Goal: Transaction & Acquisition: Purchase product/service

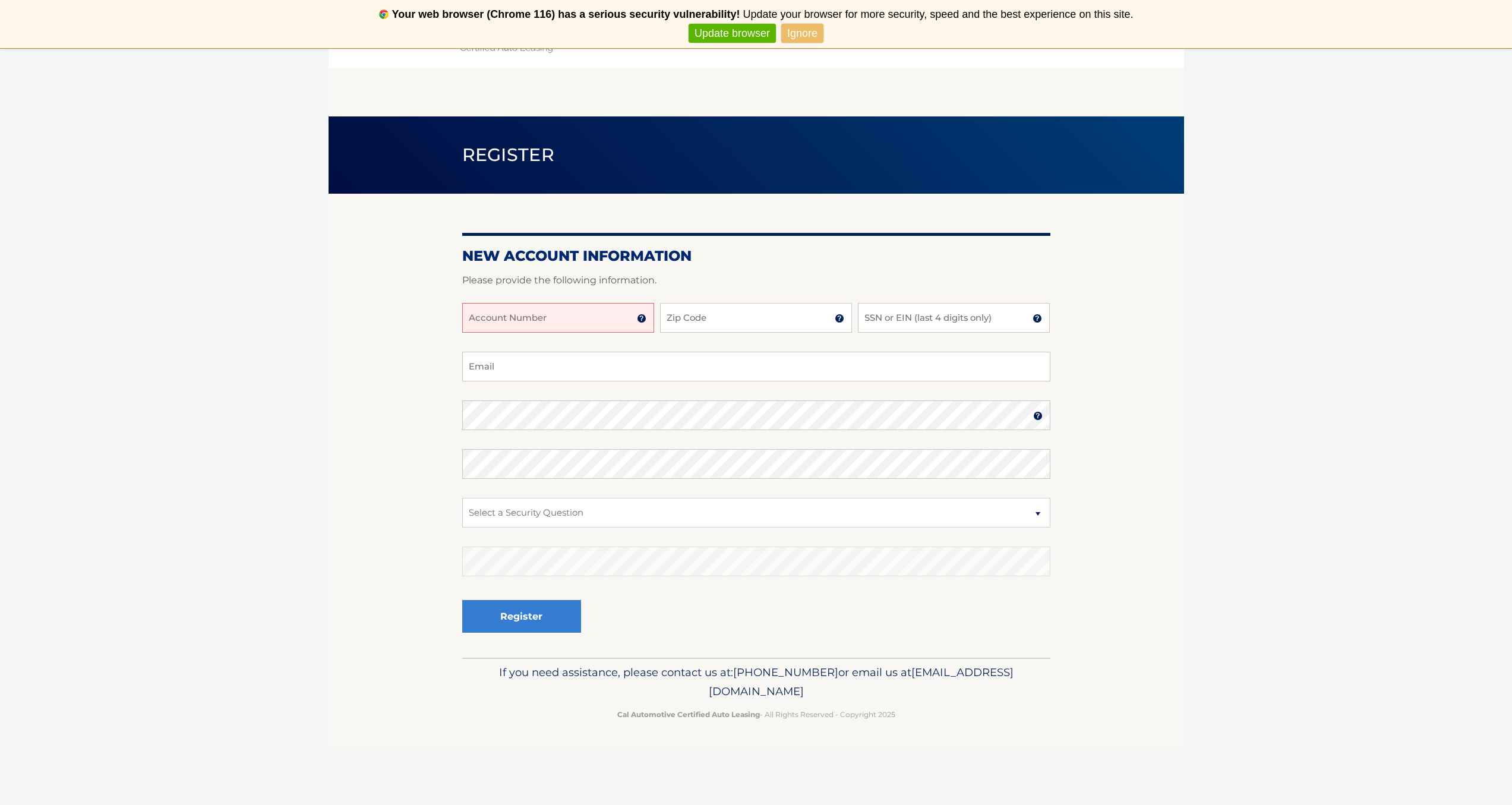
click at [610, 320] on input "Account Number" at bounding box center [558, 318] width 192 height 29
type input "44455995868"
type input "33175"
type input "9523"
type input "NDIAZ06@GMAIL.COM"
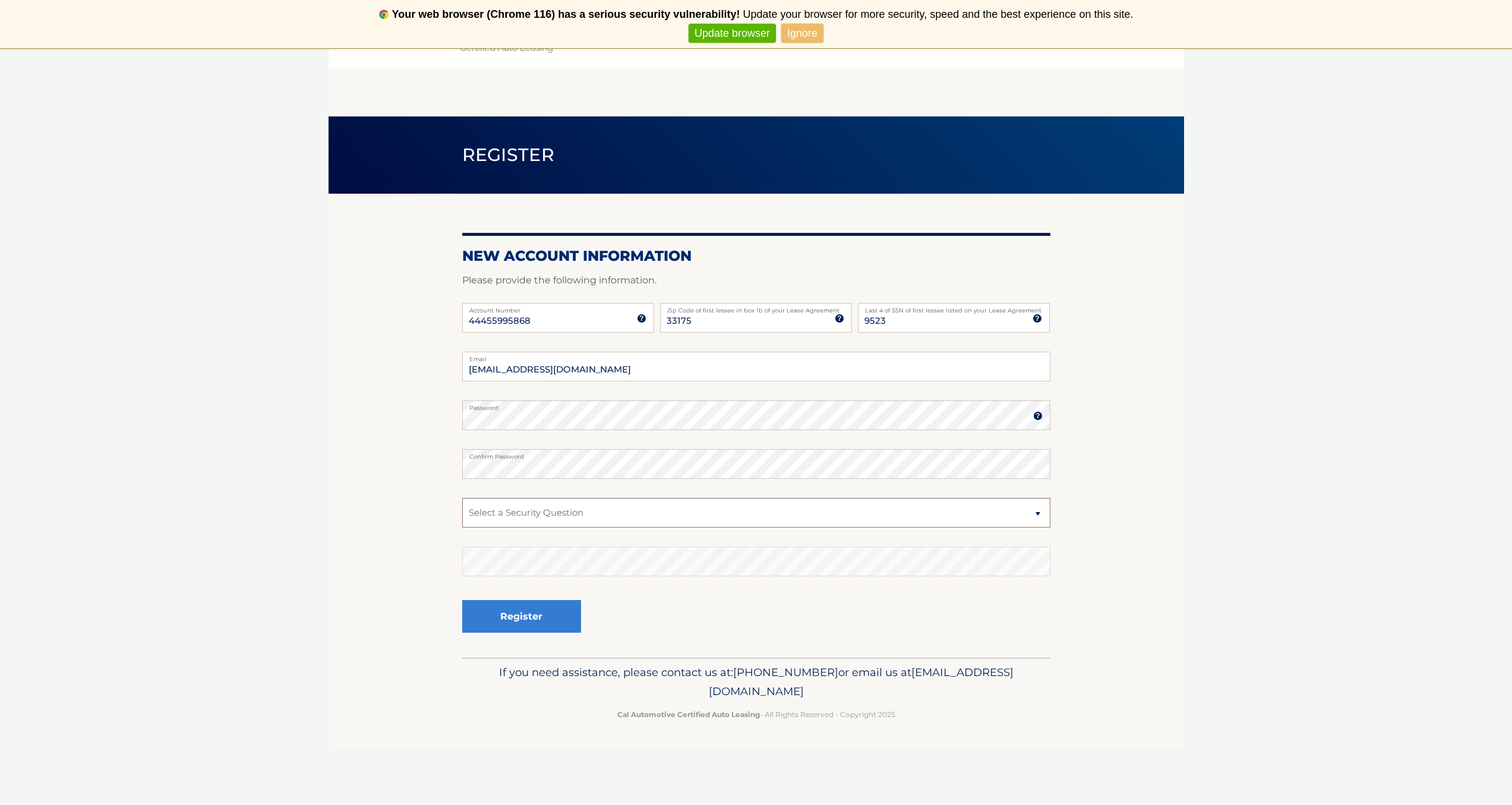
click at [559, 508] on select "Select a Security Question What was the name of your elementary school? What is…" at bounding box center [756, 513] width 588 height 29
select select "2"
click at [534, 620] on button "Register" at bounding box center [522, 616] width 119 height 33
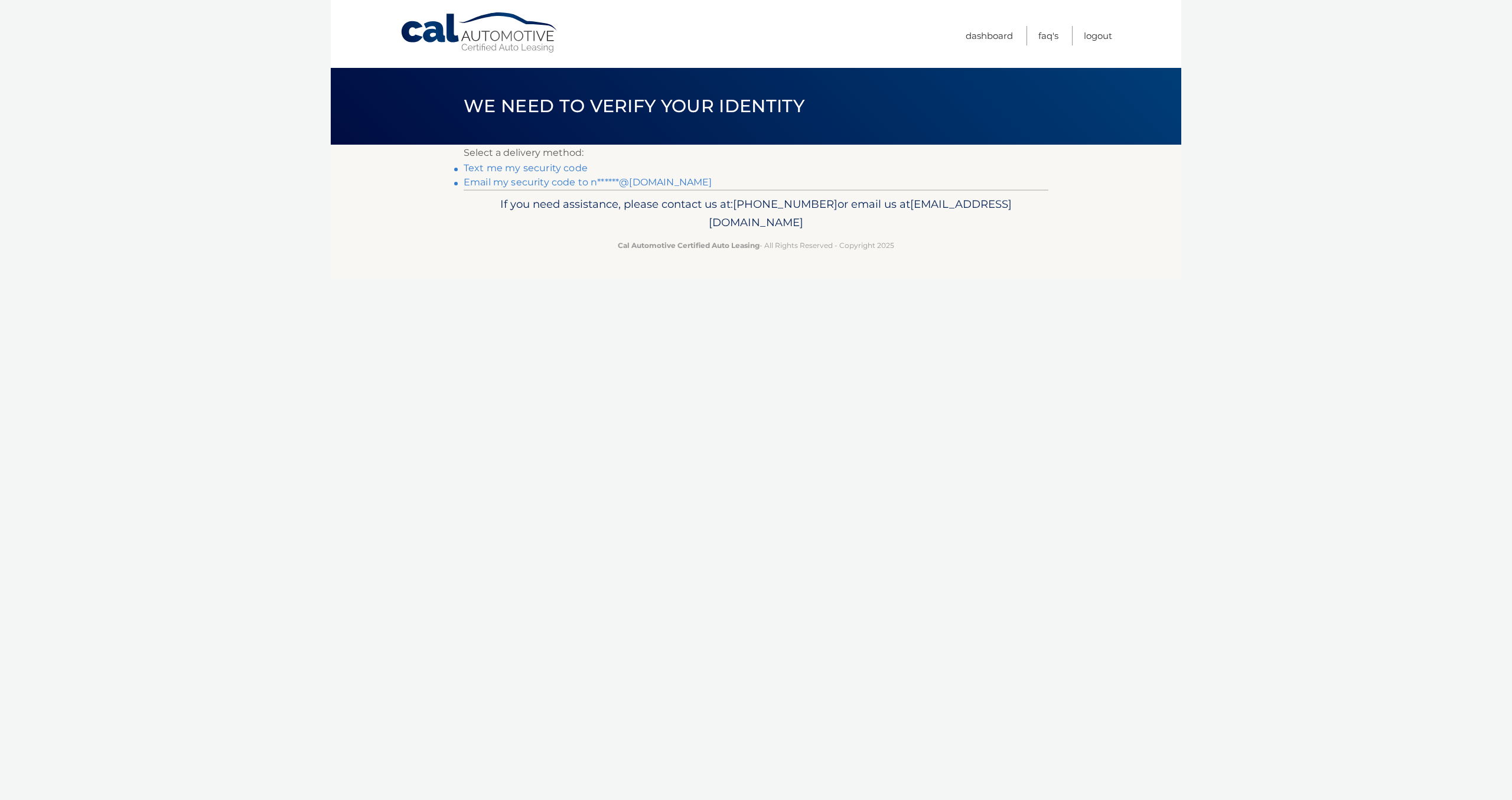
click at [569, 171] on link "Text me my security code" at bounding box center [526, 168] width 124 height 11
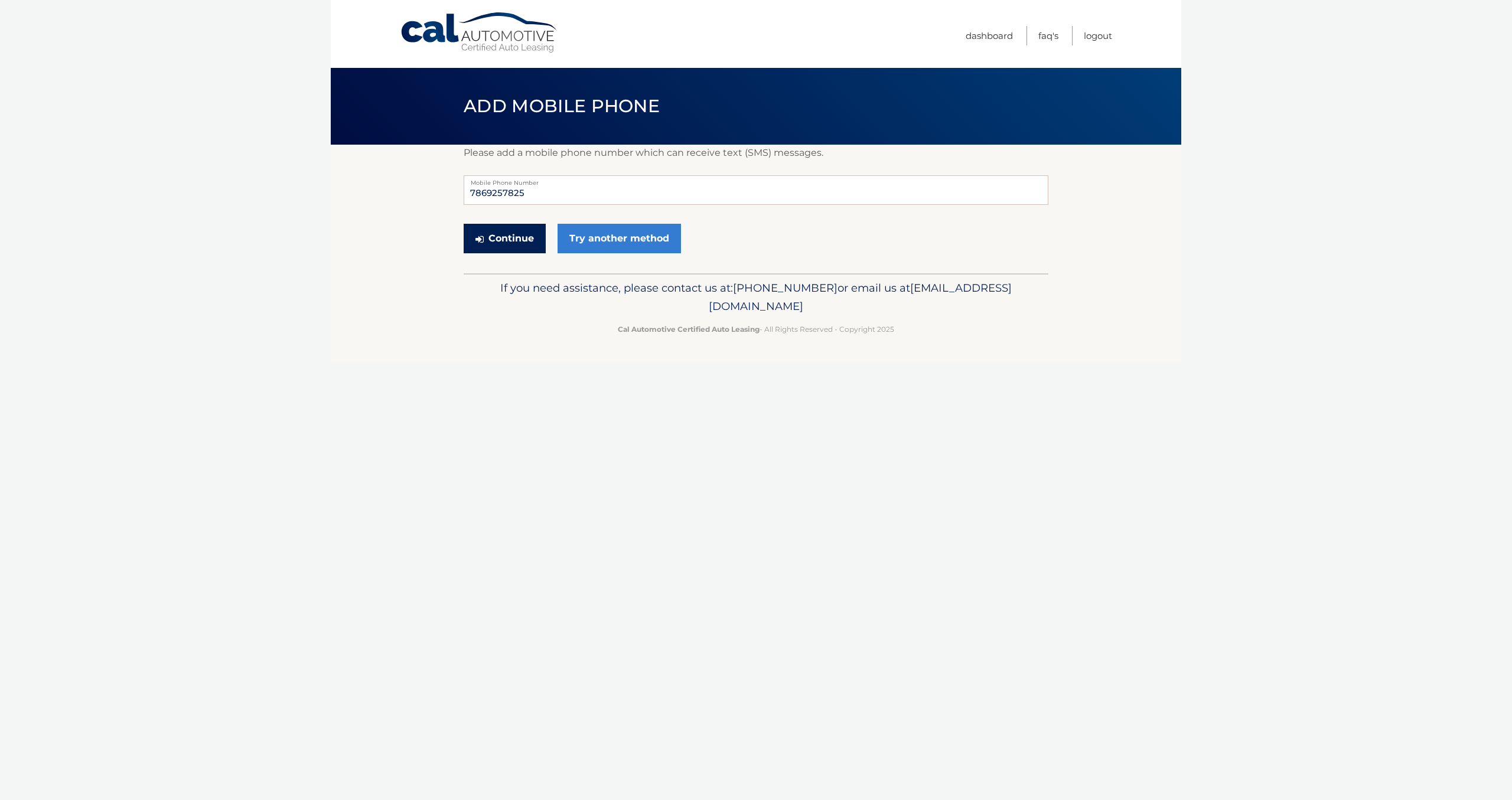
click at [534, 241] on button "Continue" at bounding box center [505, 238] width 82 height 29
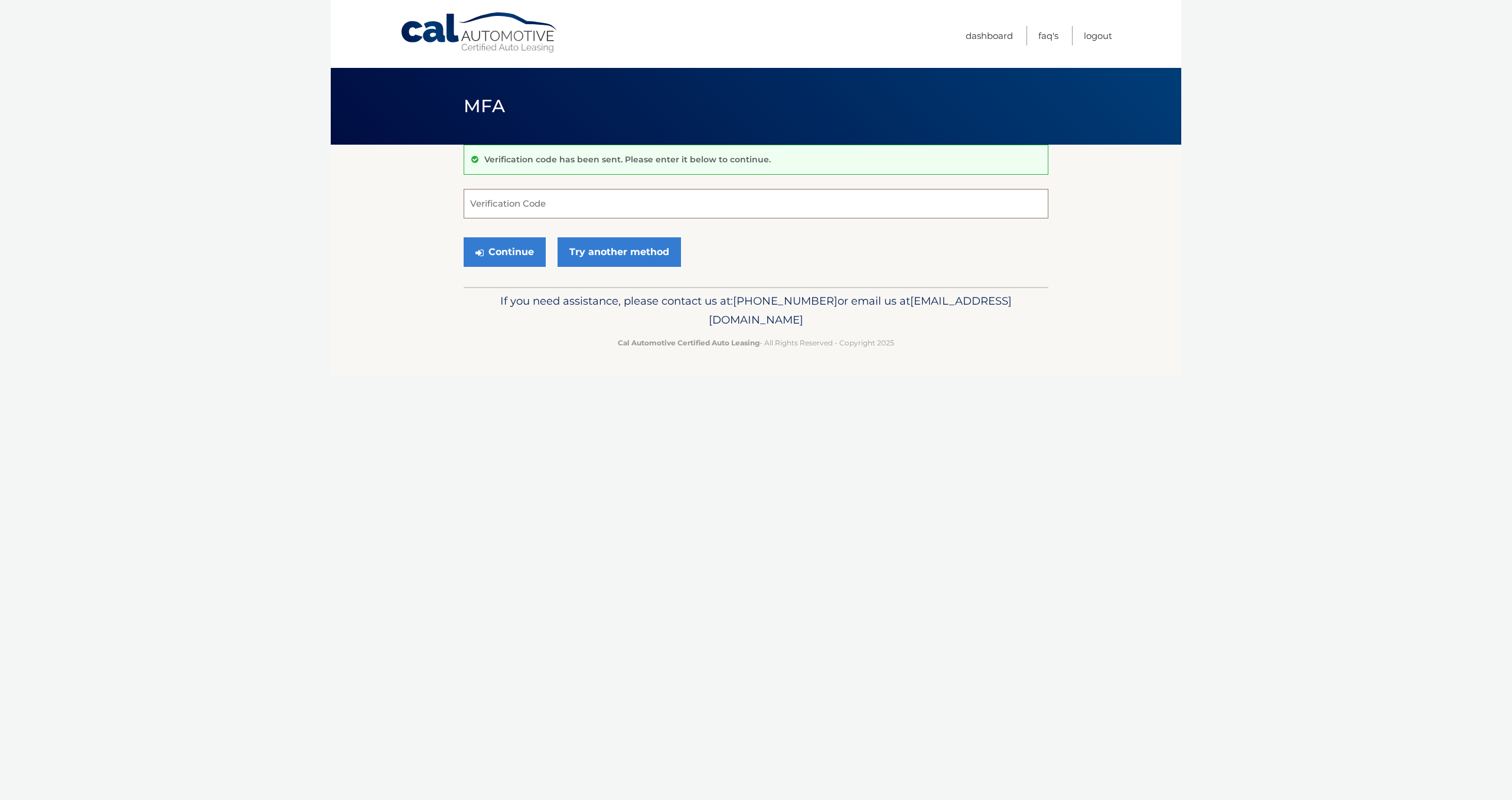
click at [586, 191] on input "Verification Code" at bounding box center [756, 203] width 585 height 29
type input "265113"
click at [533, 248] on button "Continue" at bounding box center [505, 252] width 82 height 29
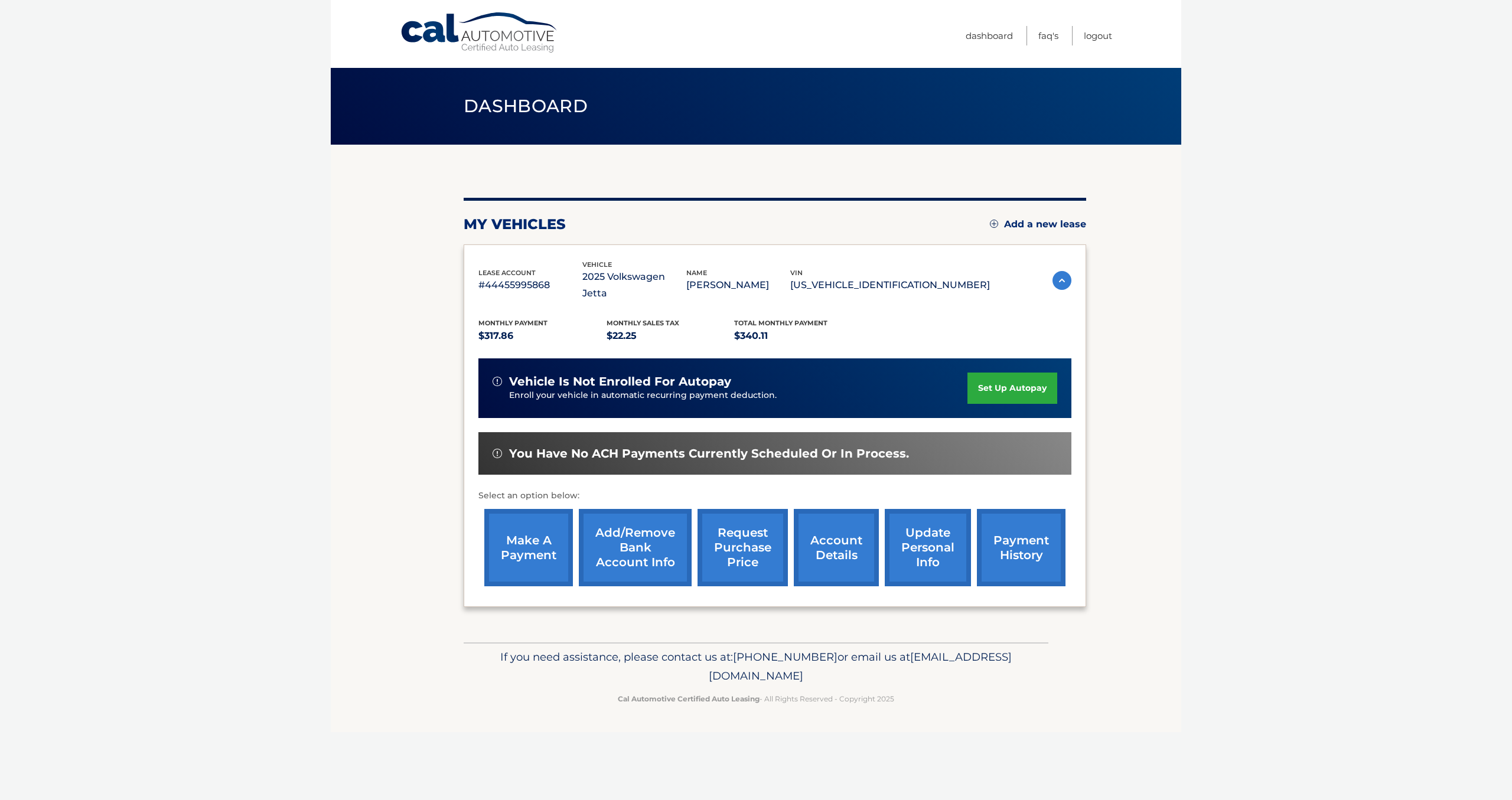
click at [824, 525] on link "account details" at bounding box center [836, 548] width 85 height 78
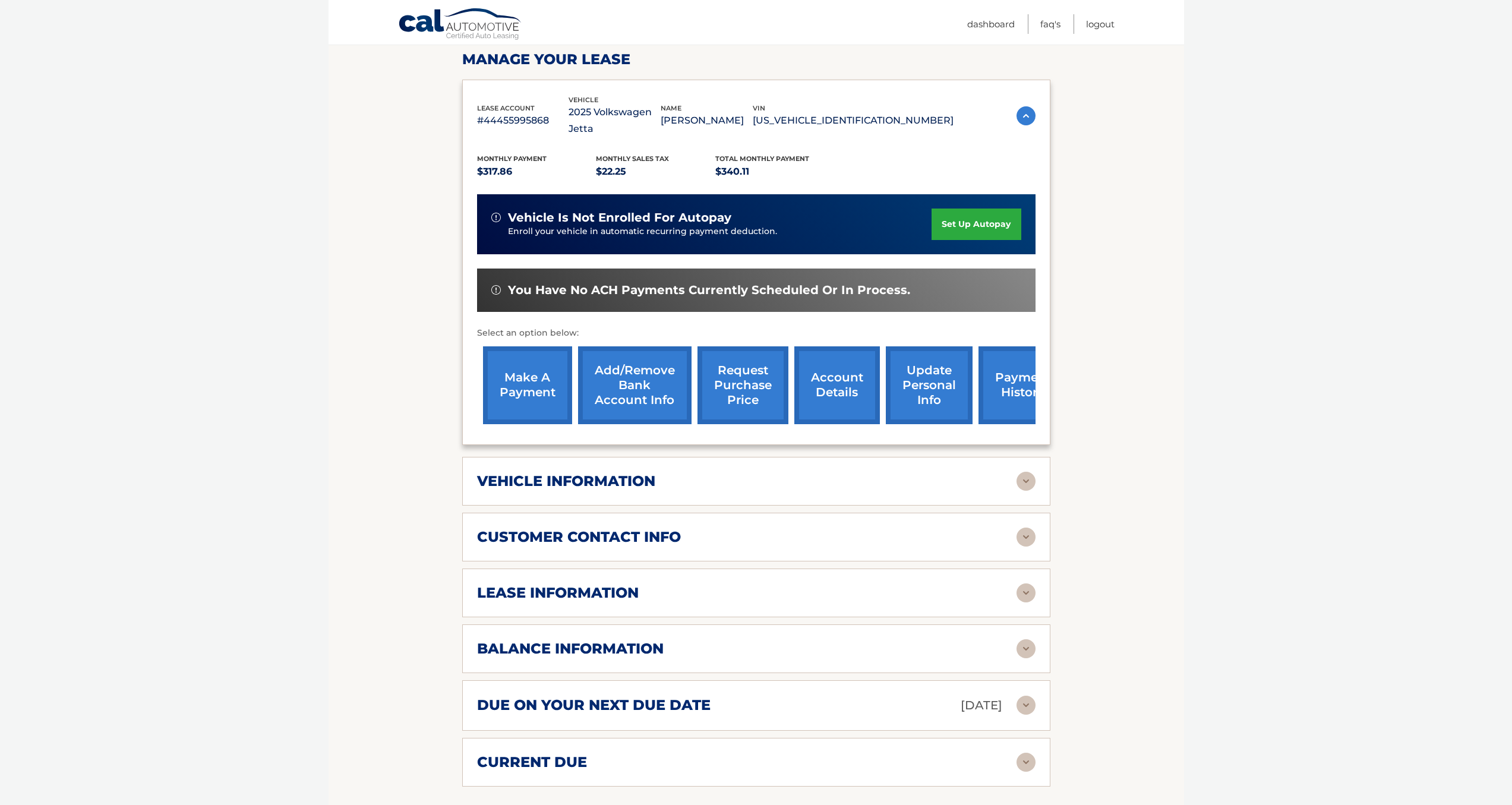
scroll to position [182, 0]
click at [1006, 568] on div "lease information Contract Start Date [DATE] Term 39 Maturity Date [DATE] Start…" at bounding box center [756, 593] width 588 height 49
click at [1010, 584] on div "lease information" at bounding box center [747, 593] width 540 height 18
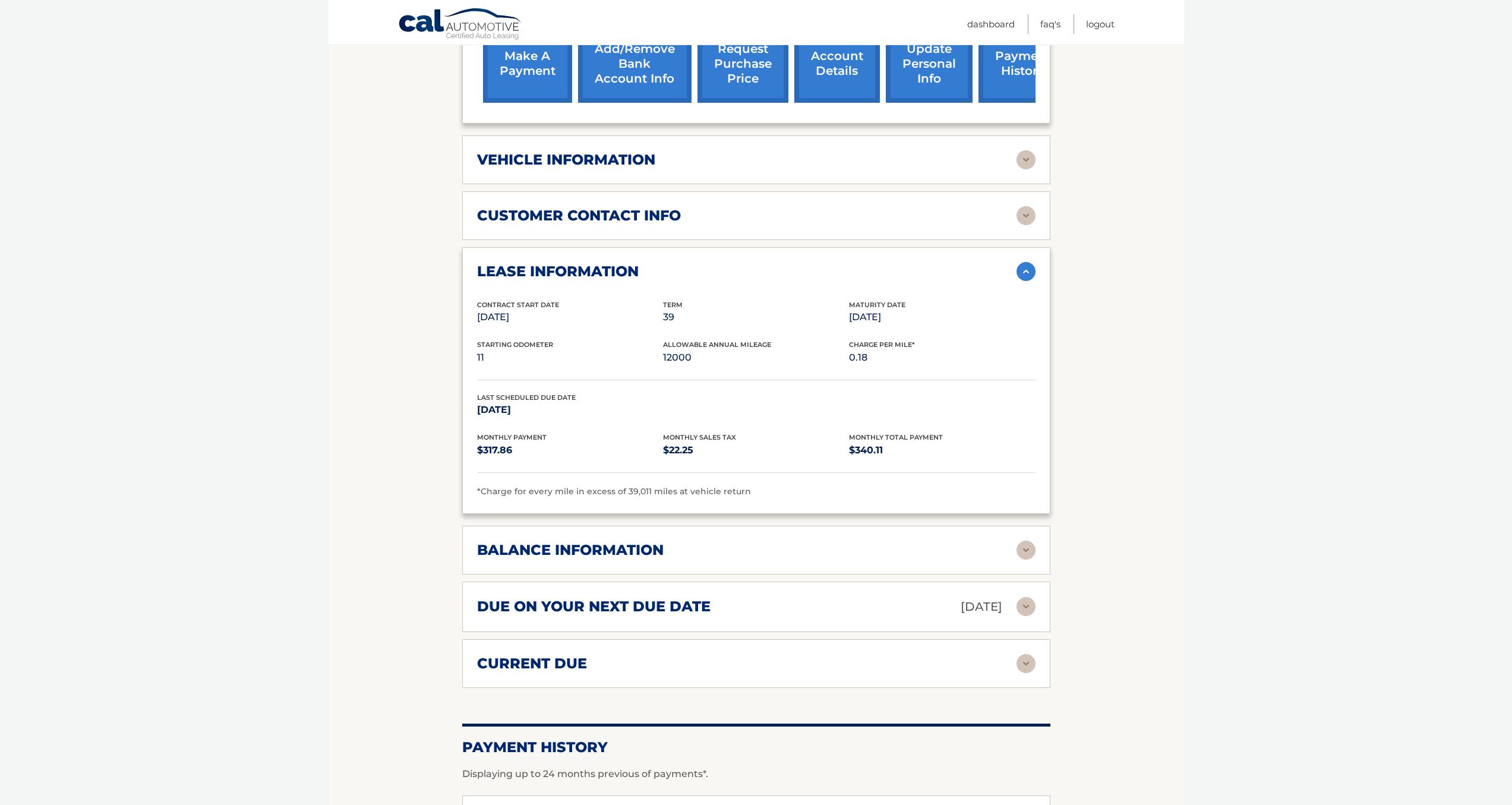
scroll to position [510, 0]
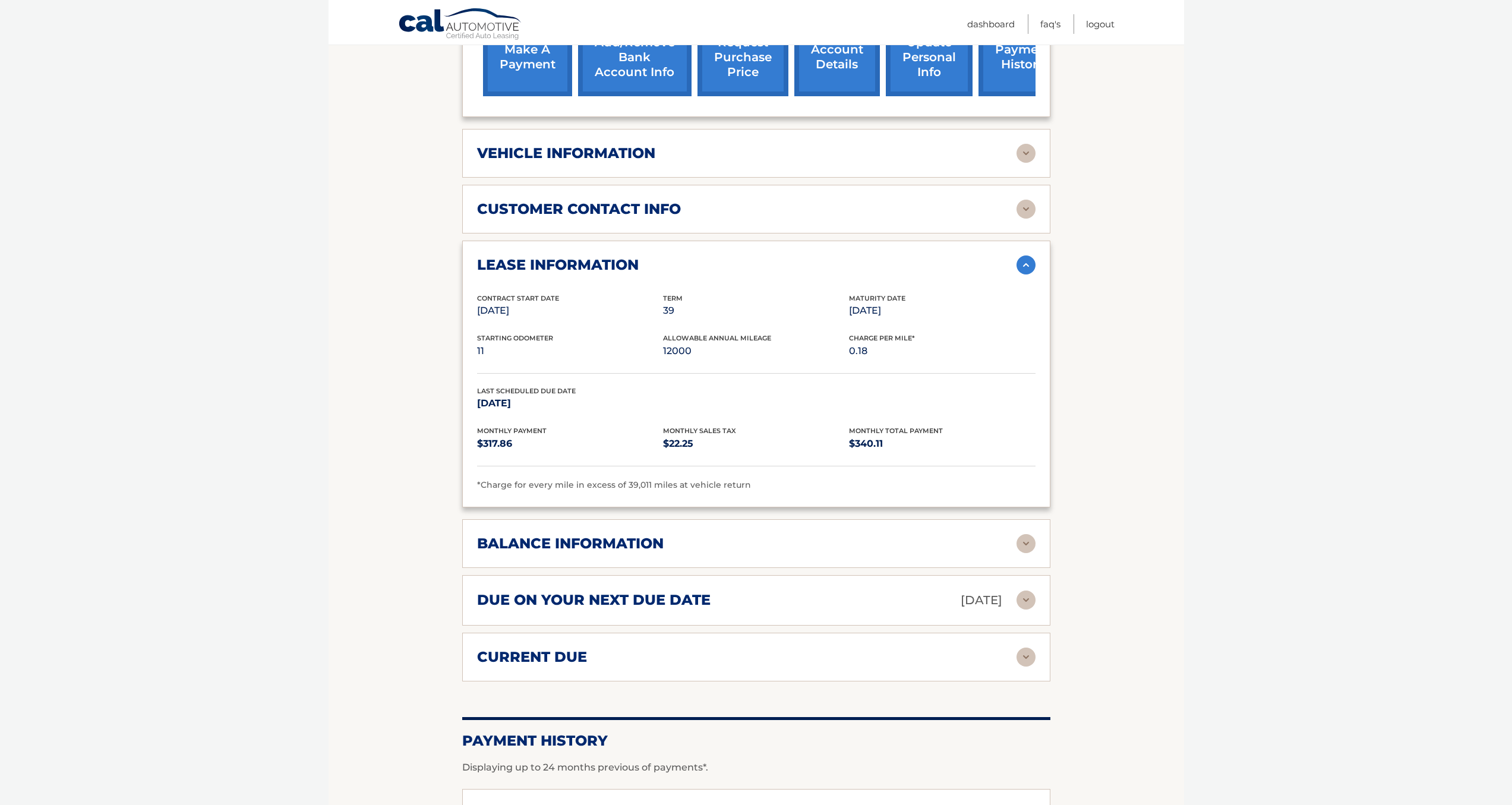
click at [1011, 256] on div "lease information" at bounding box center [747, 265] width 540 height 18
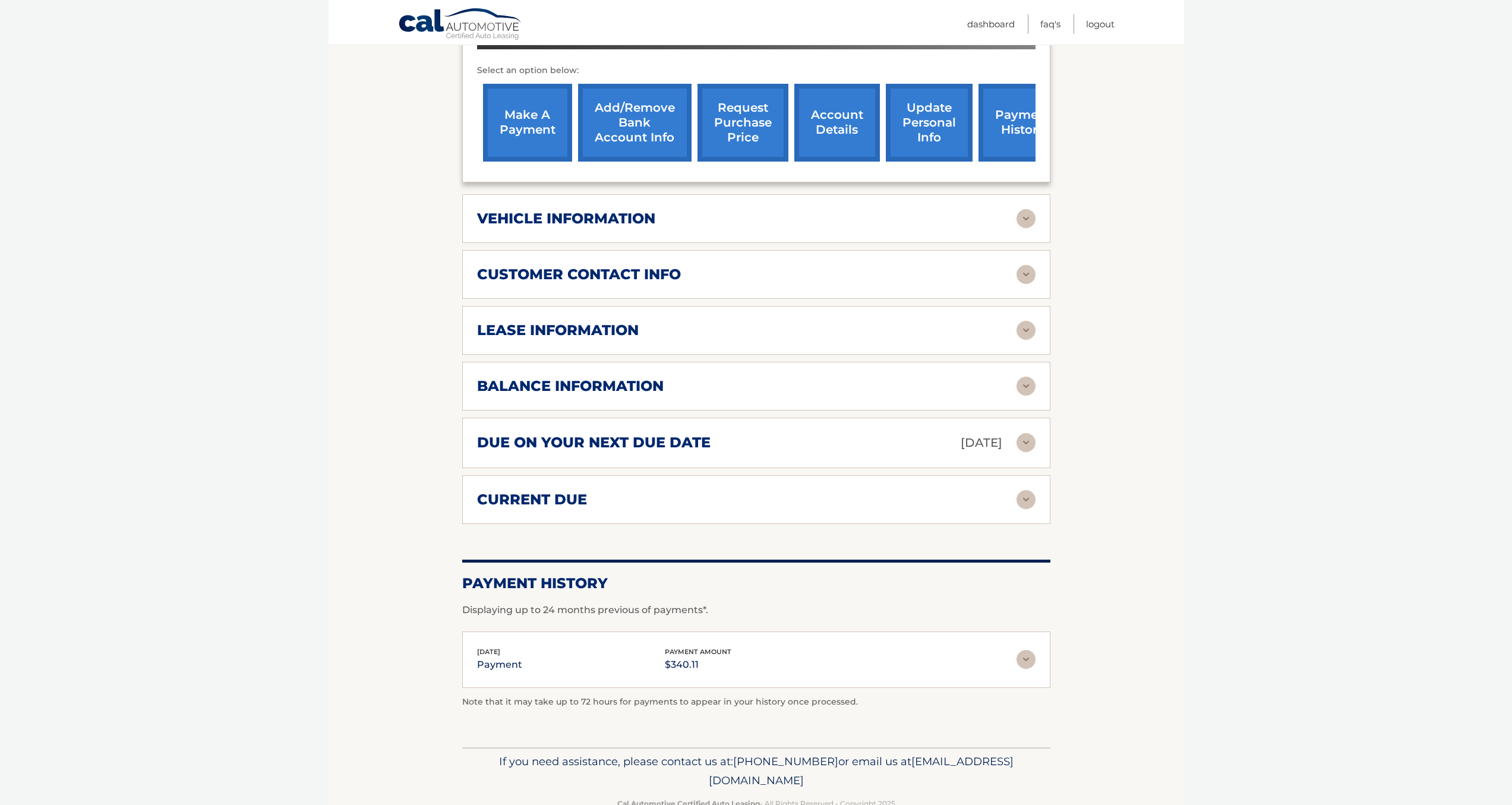
scroll to position [435, 0]
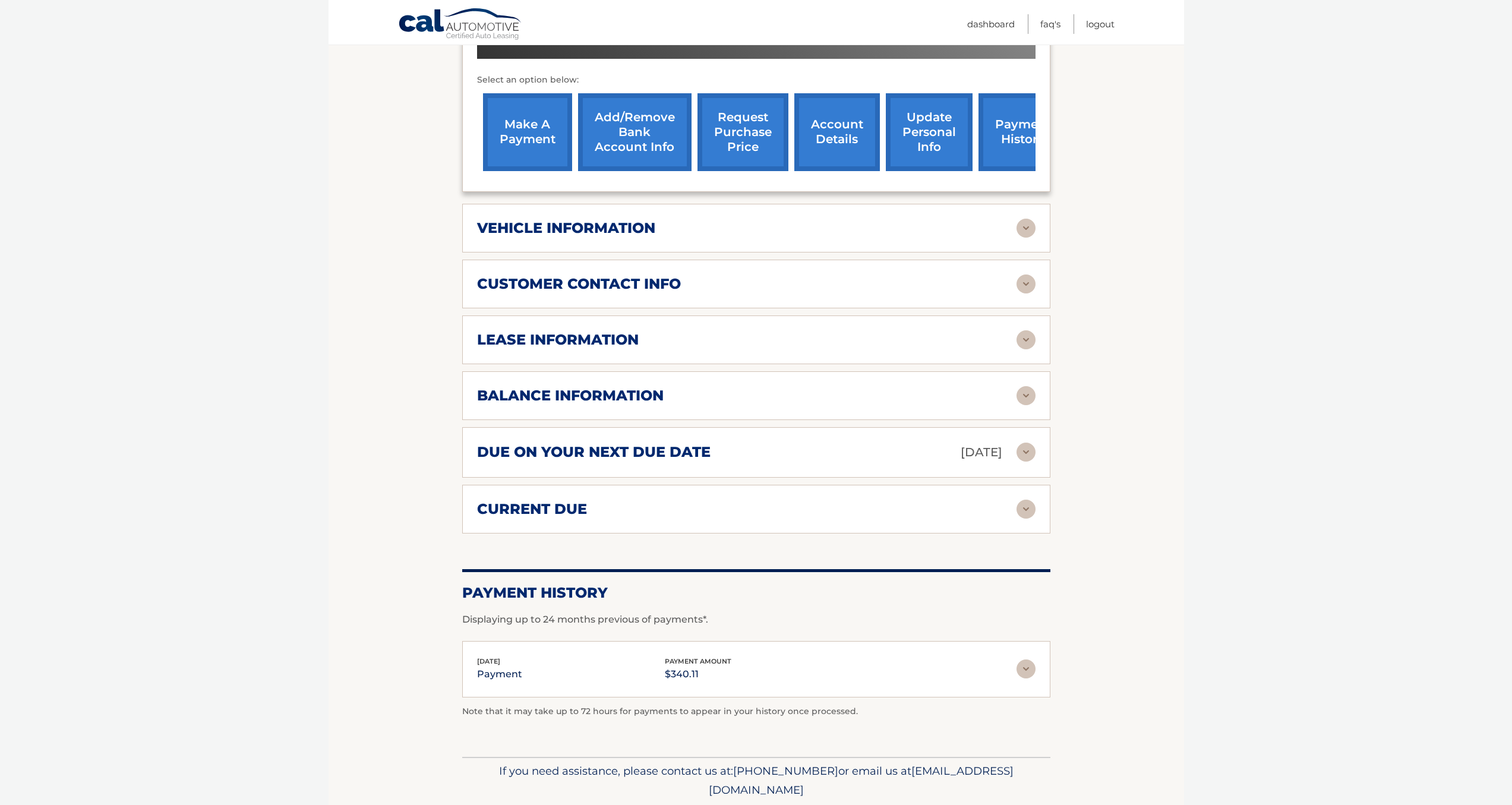
click at [524, 129] on link "make a payment" at bounding box center [527, 132] width 89 height 78
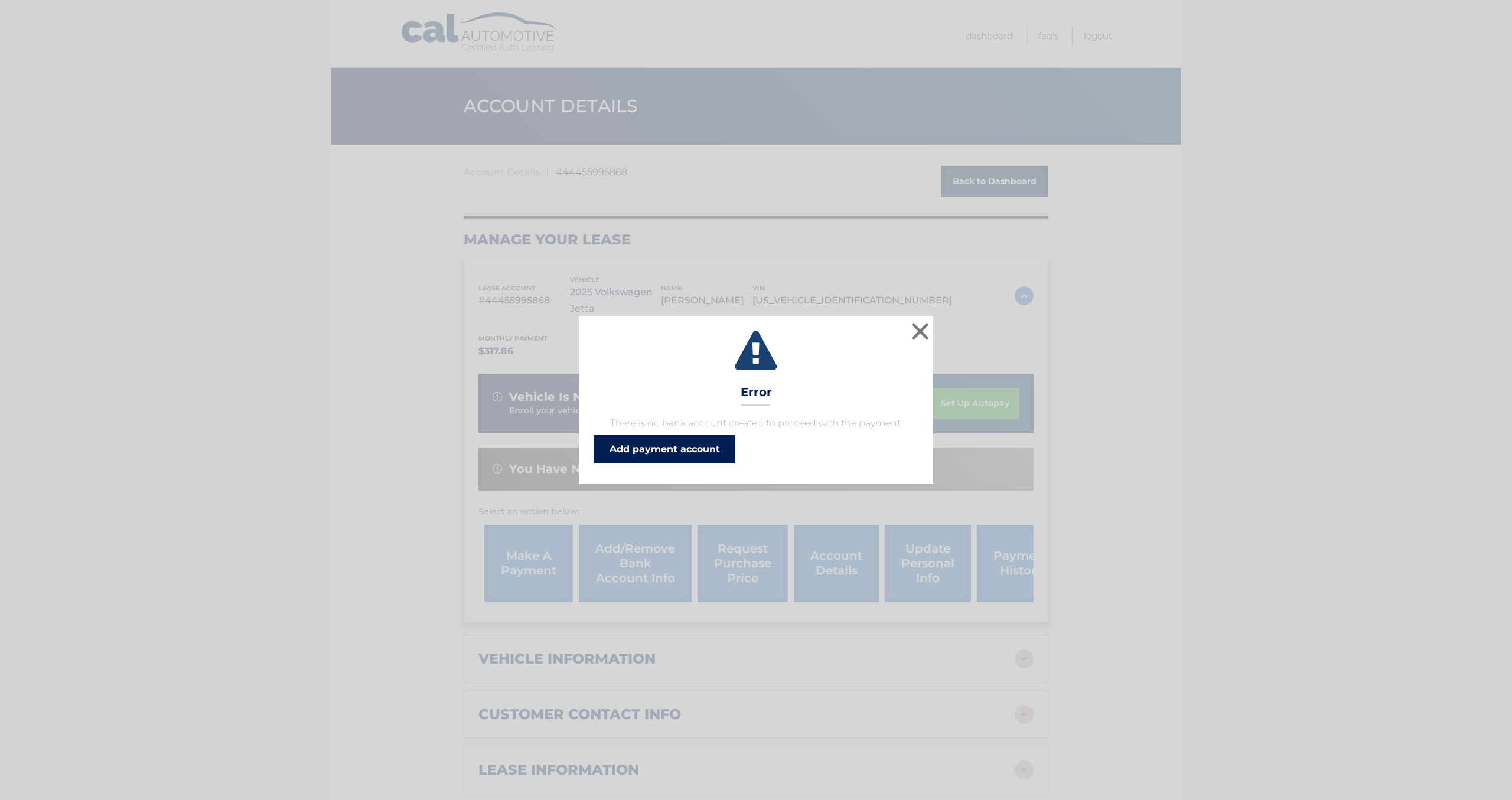
click at [675, 456] on link "Add payment account" at bounding box center [664, 449] width 142 height 29
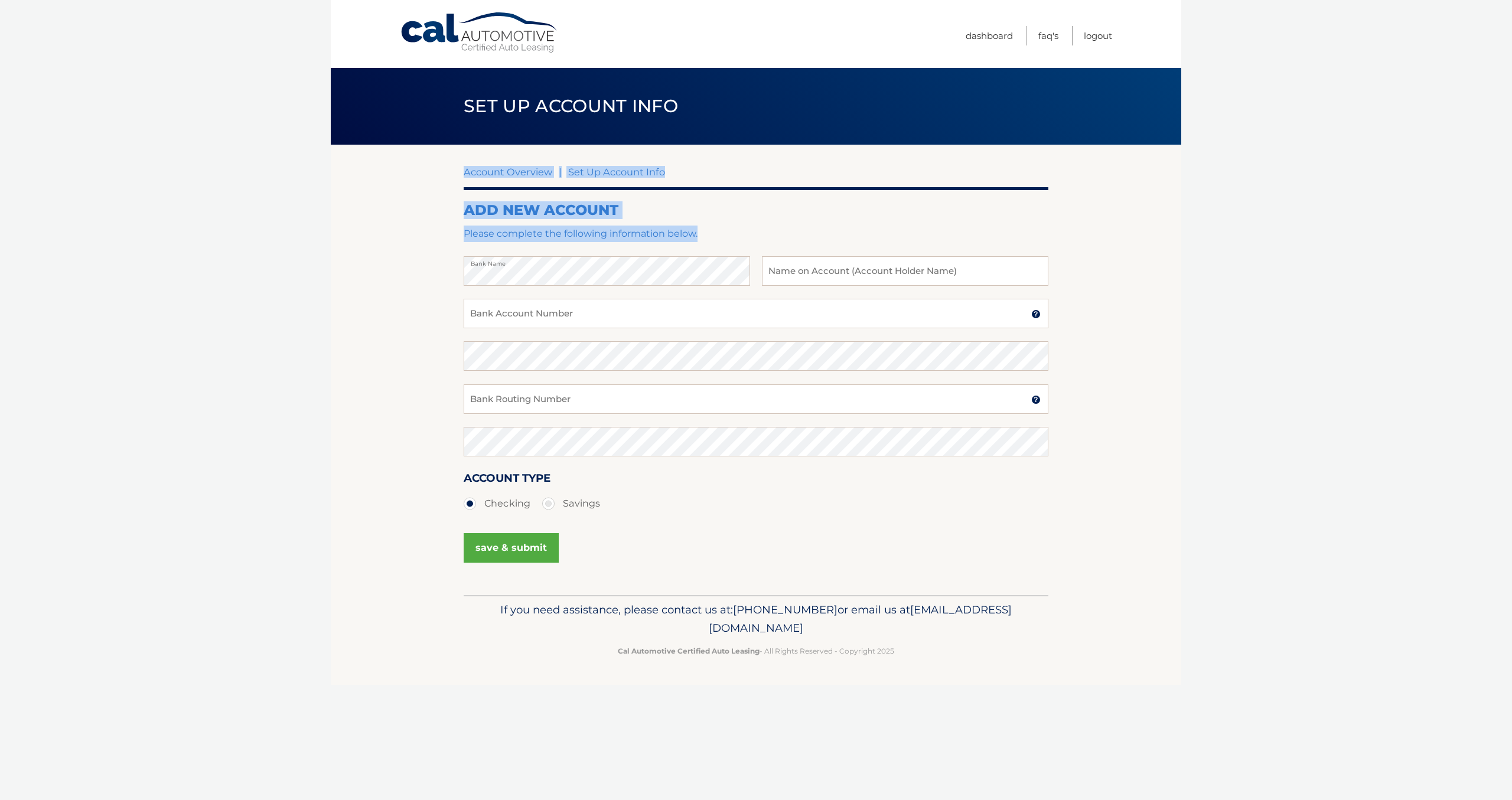
drag, startPoint x: 555, startPoint y: 292, endPoint x: 412, endPoint y: 275, distance: 144.0
click at [412, 275] on section "Account Overview | Set Up Account Info ADD NEW ACCOUNT Please complete the foll…" at bounding box center [756, 370] width 850 height 451
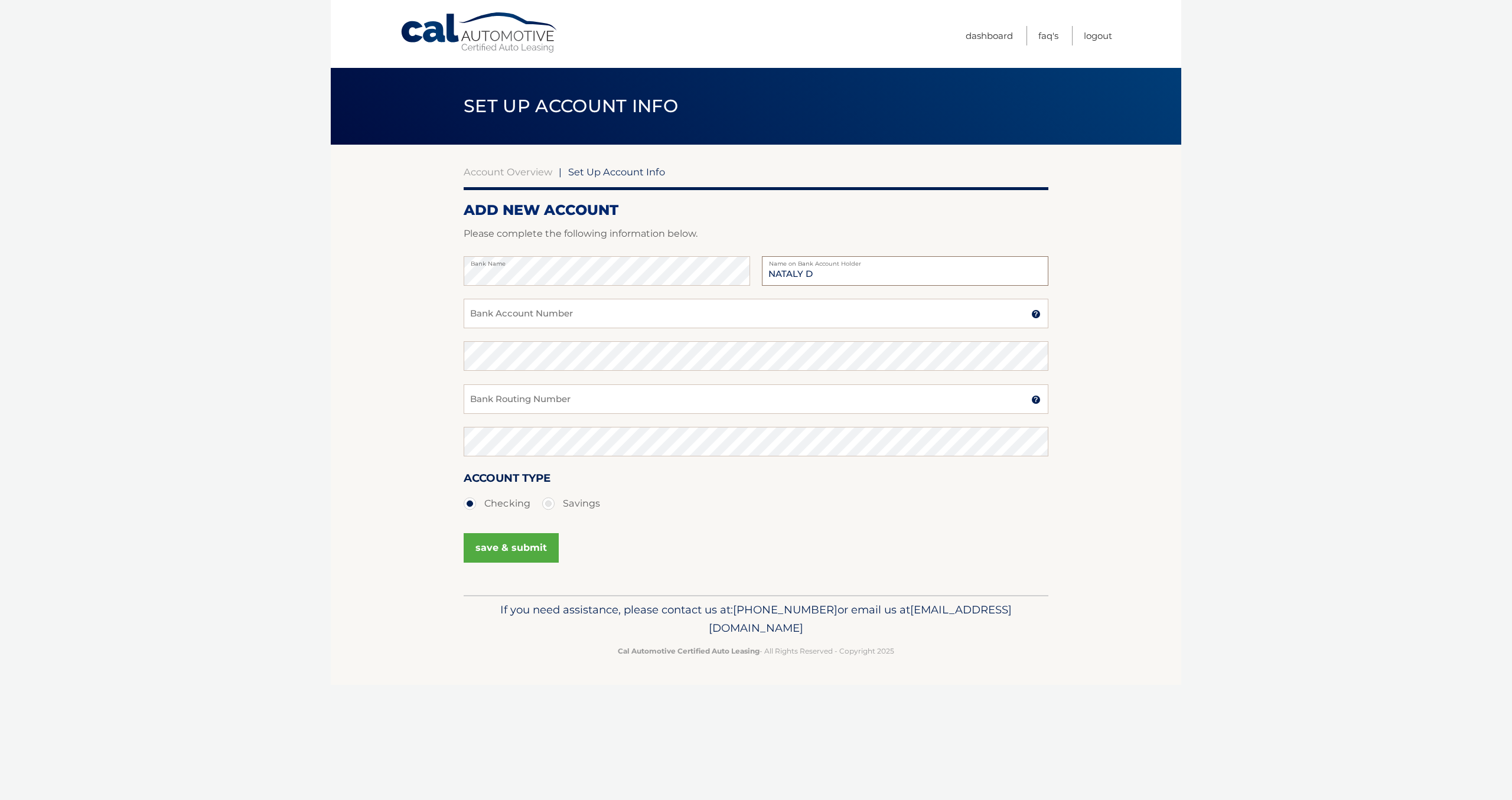
type input "NATALY D"
drag, startPoint x: 489, startPoint y: 313, endPoint x: 496, endPoint y: 313, distance: 7.0
click at [489, 313] on input "Bank Account Number" at bounding box center [756, 313] width 585 height 29
type input "1000136956157"
click at [662, 391] on input "Bank Routing Number" at bounding box center [756, 399] width 585 height 29
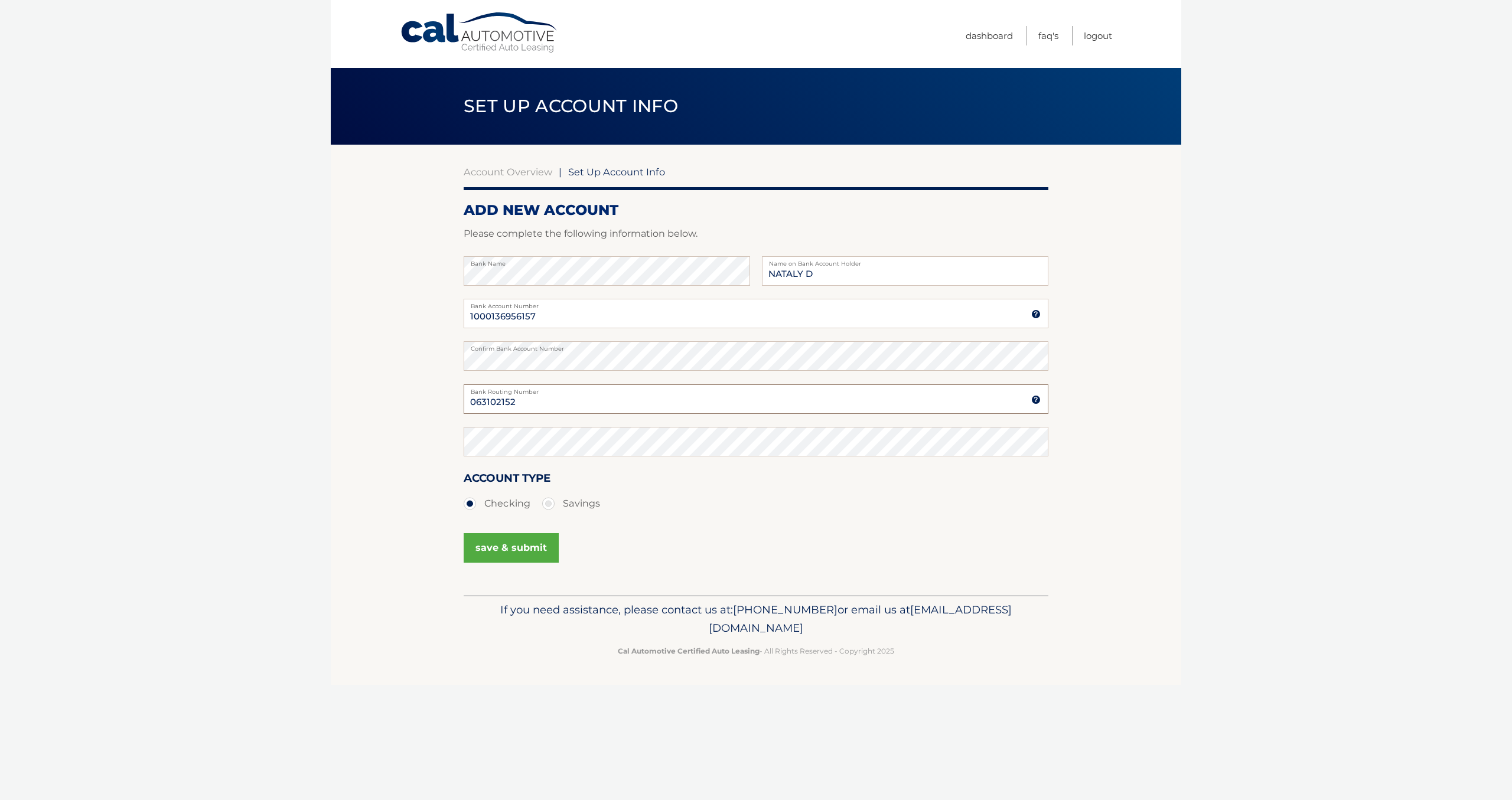
type input "063102152"
click at [796, 503] on ul "Checking Savings" at bounding box center [756, 503] width 585 height 24
click at [535, 554] on button "save & submit" at bounding box center [512, 548] width 95 height 29
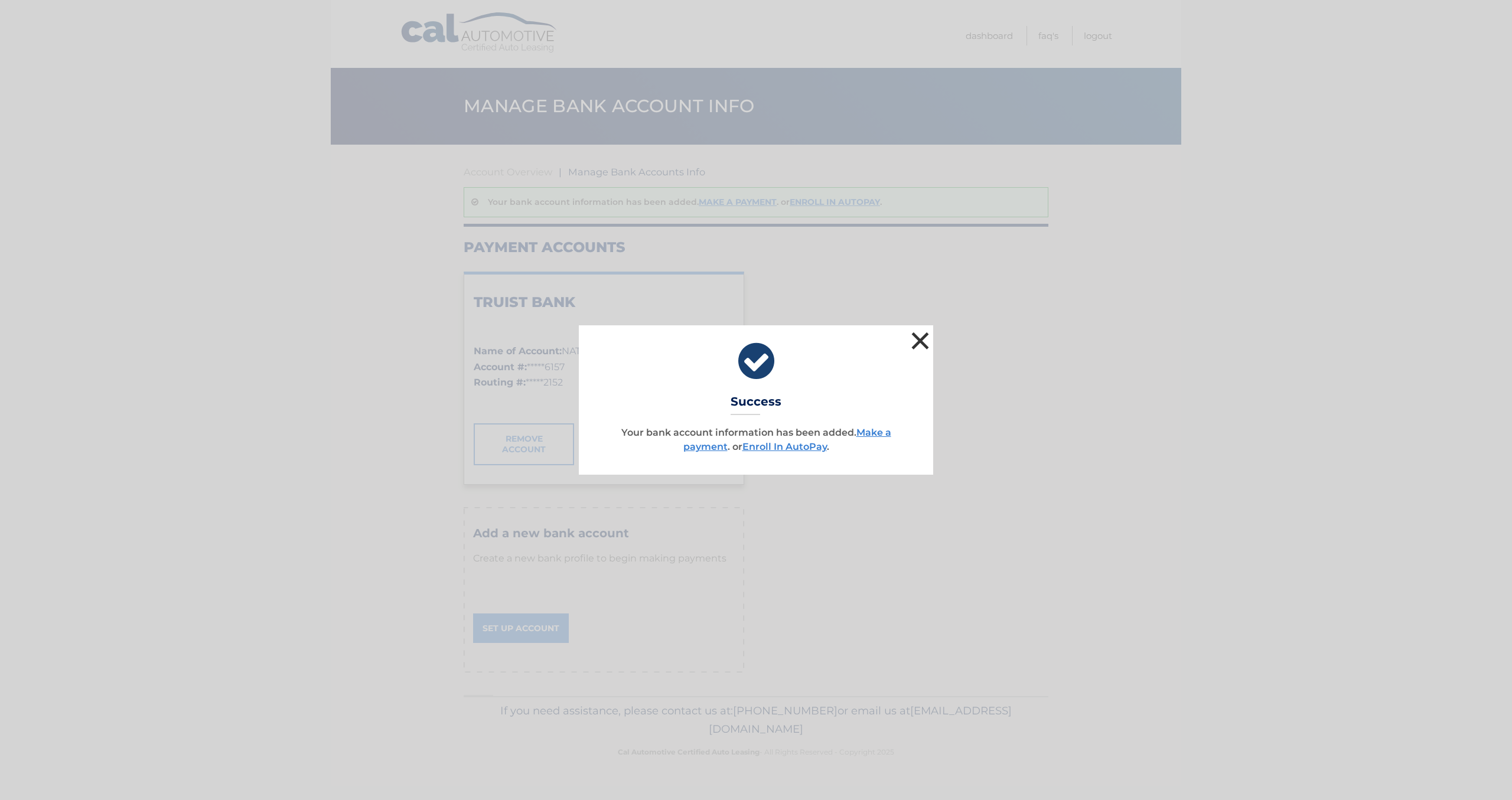
click at [918, 339] on button "×" at bounding box center [920, 341] width 24 height 24
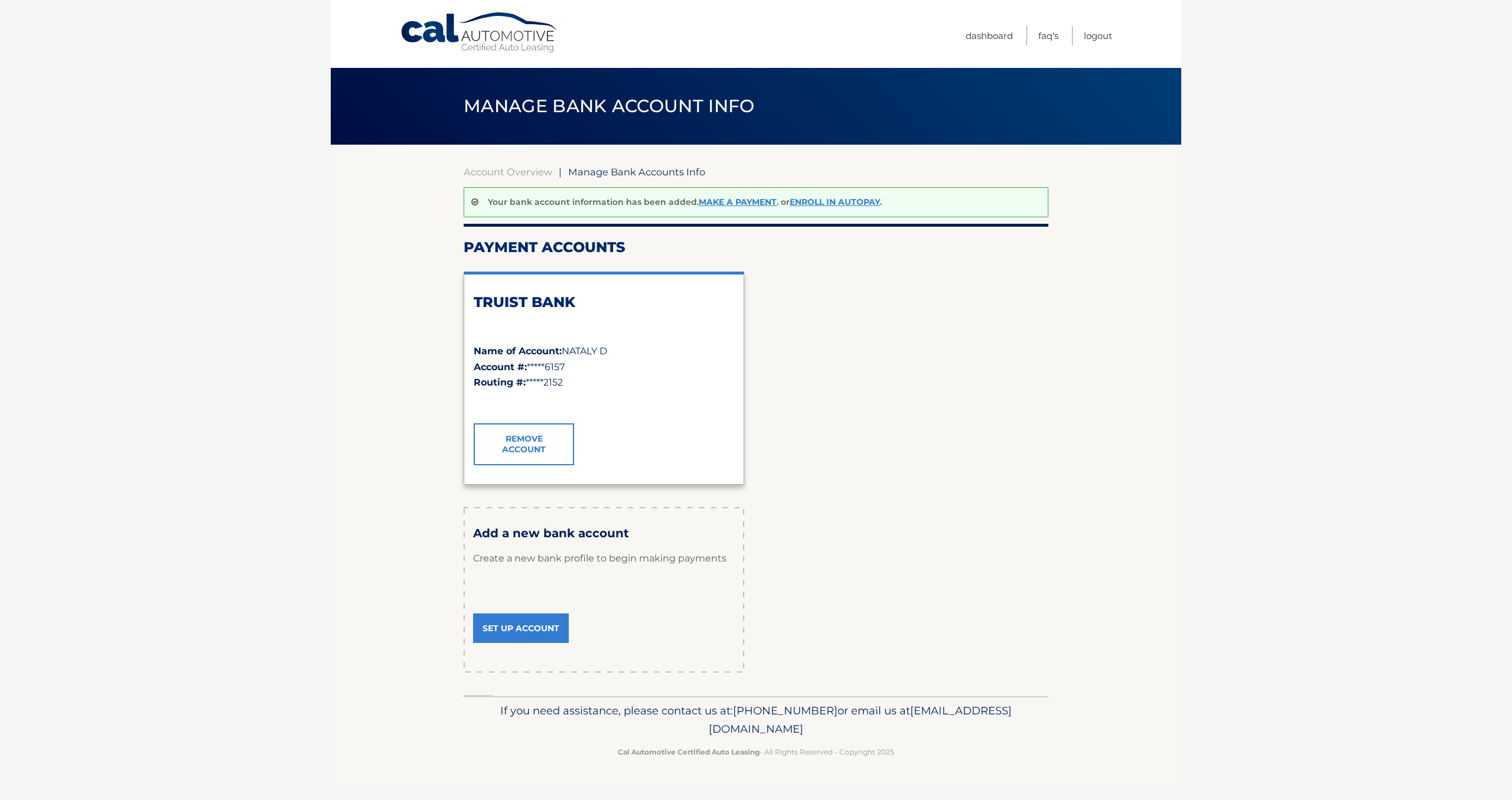
click at [521, 438] on link "Remove Account" at bounding box center [524, 444] width 100 height 41
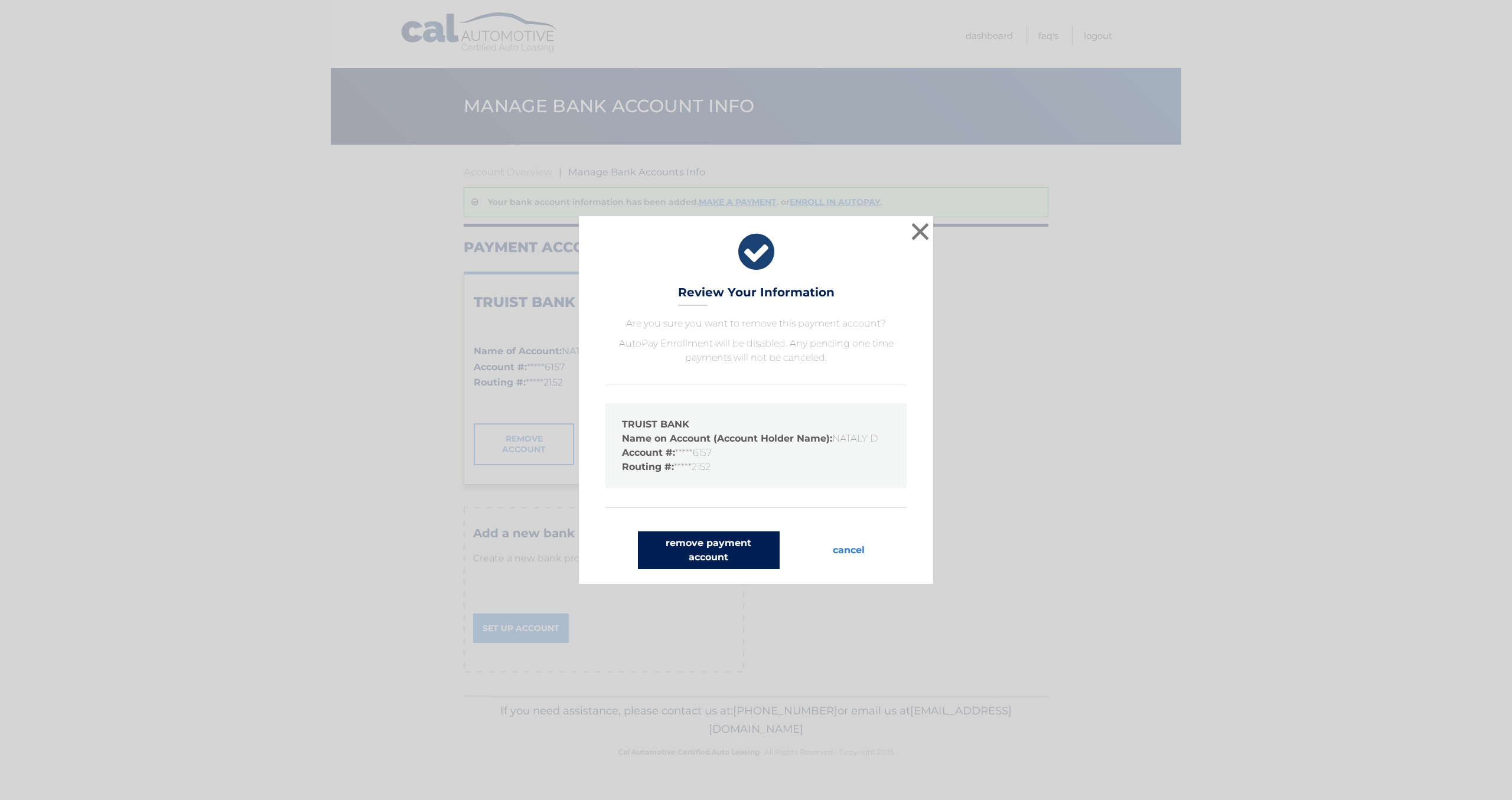
click at [749, 557] on button "remove payment account" at bounding box center [709, 550] width 142 height 37
click at [747, 553] on button "remove payment account" at bounding box center [709, 550] width 142 height 37
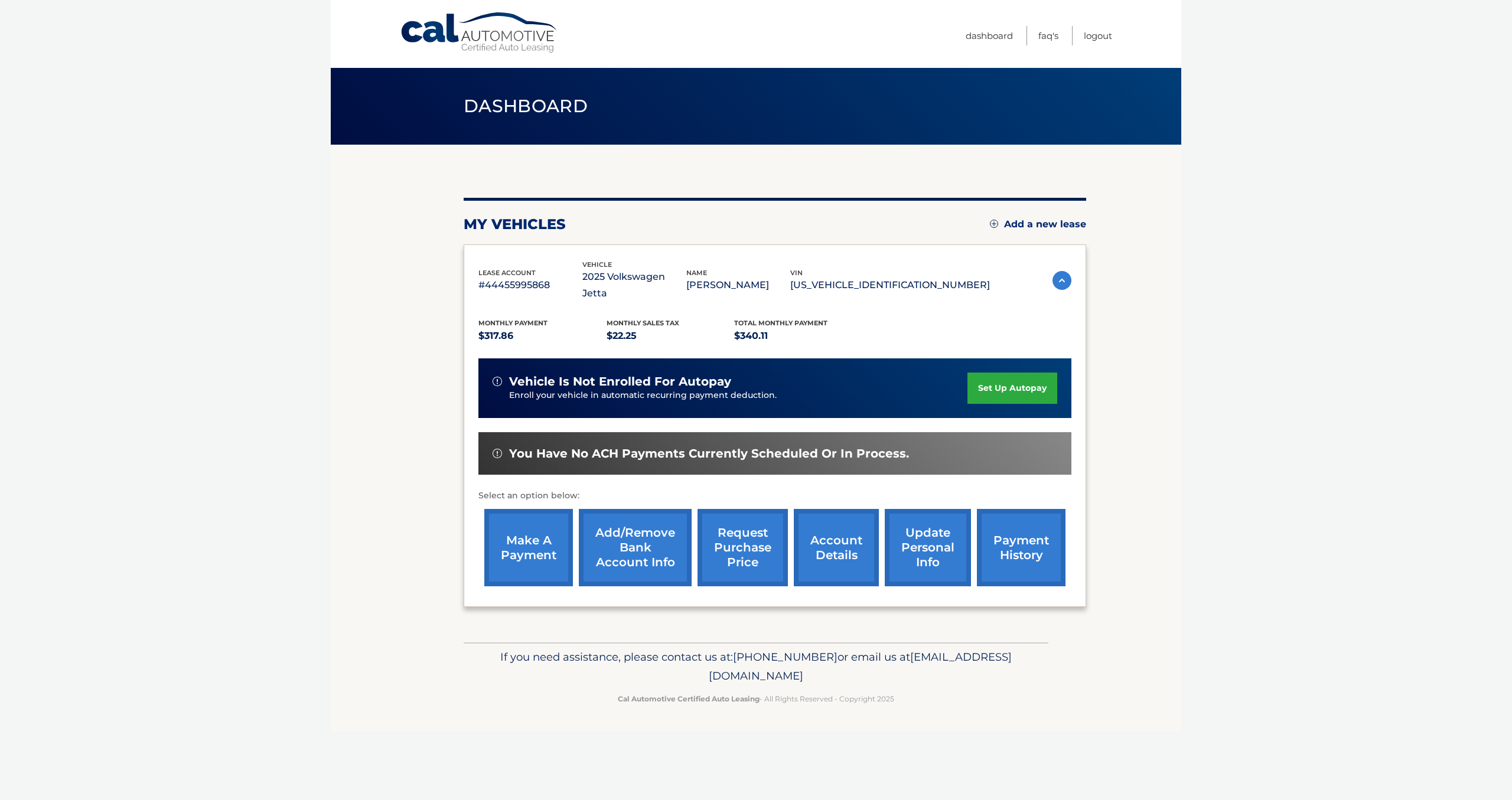
click at [561, 522] on link "make a payment" at bounding box center [528, 548] width 88 height 78
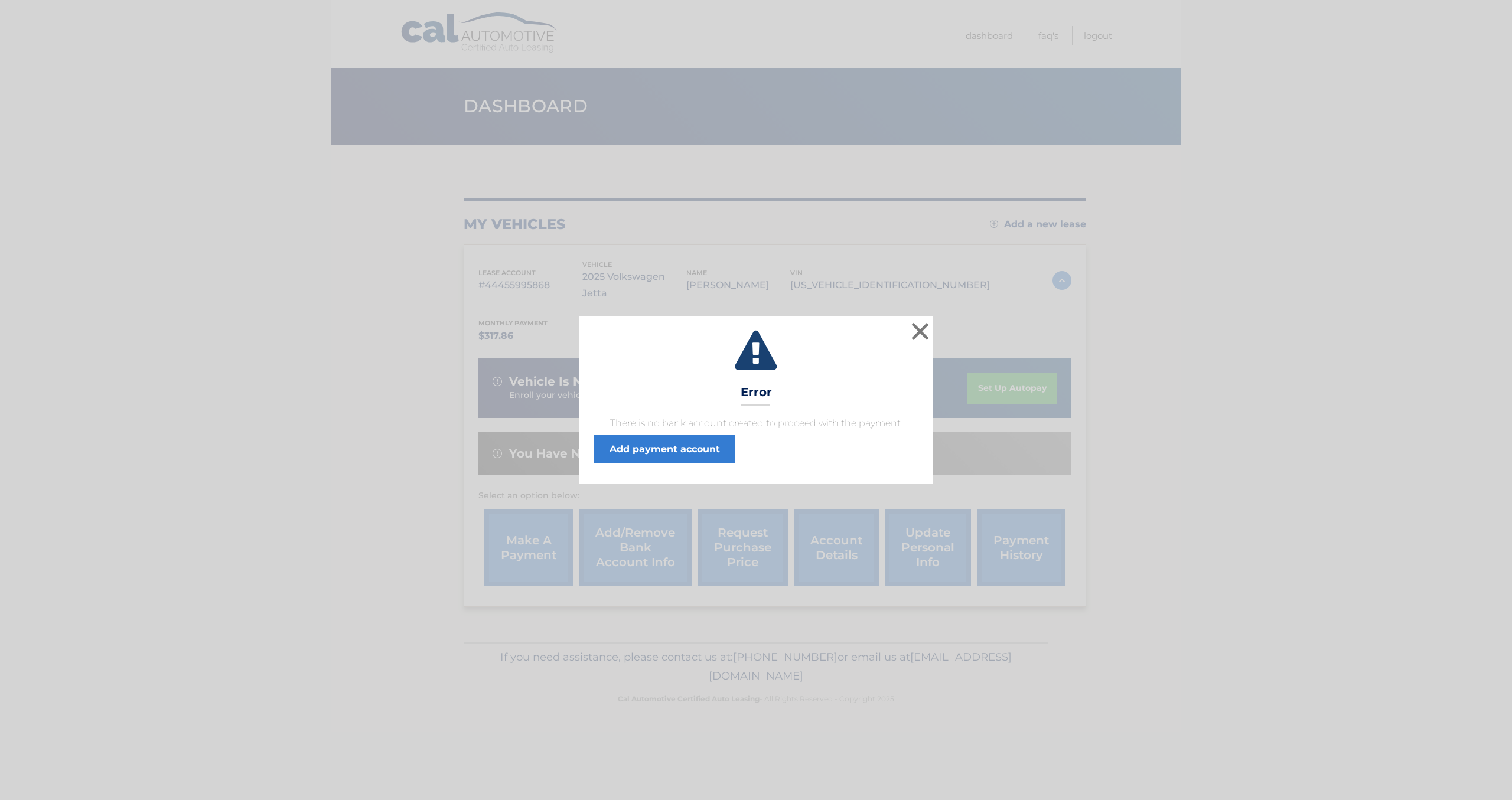
click at [753, 449] on span "There is no bank account created to proceed with the payment. Add payment accou…" at bounding box center [756, 440] width 325 height 47
click at [700, 454] on link "Add payment account" at bounding box center [664, 449] width 142 height 29
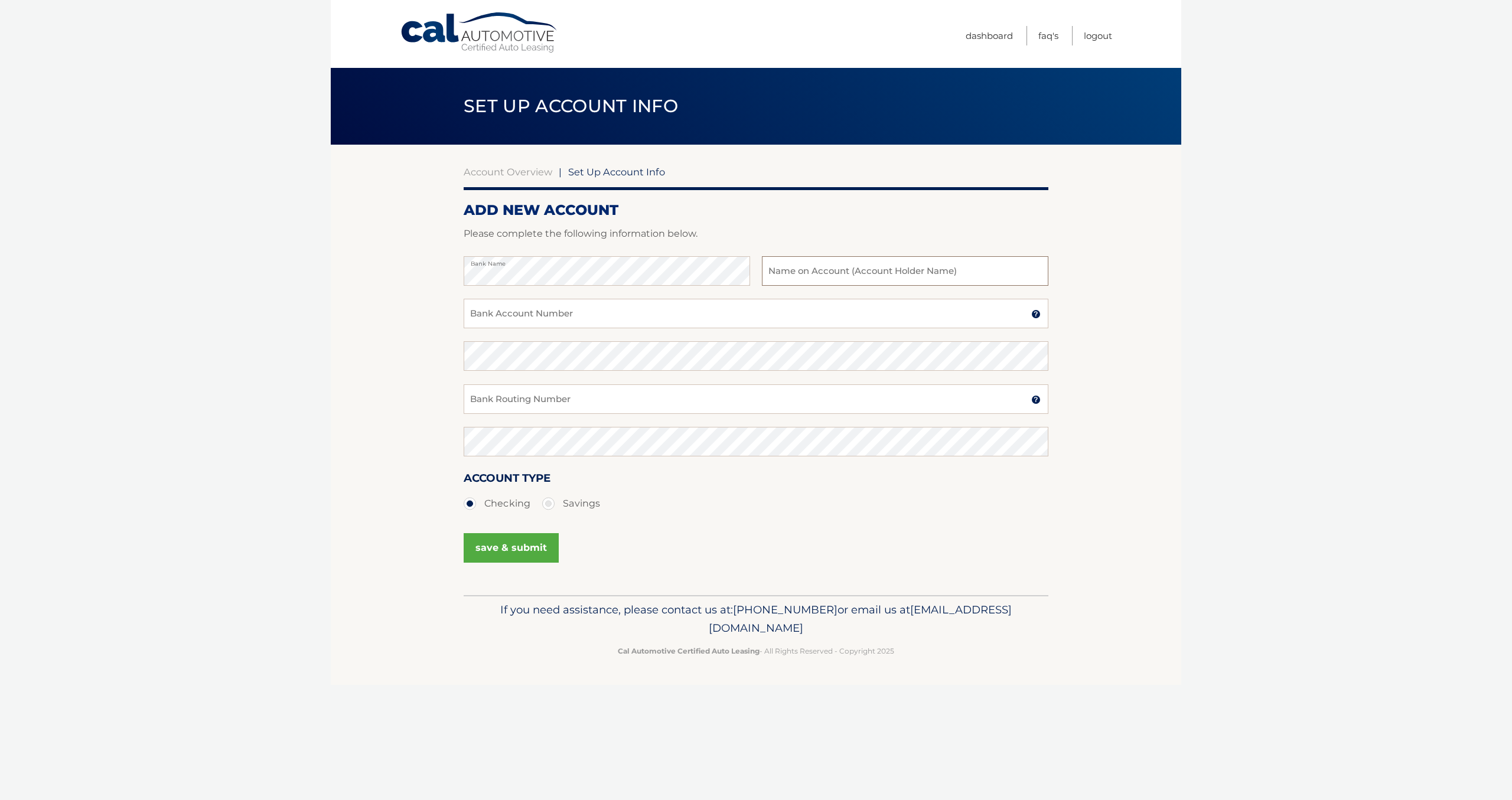
click at [787, 273] on input "text" at bounding box center [905, 271] width 287 height 29
type input "[PERSON_NAME]"
click at [734, 304] on input "Bank Account Number" at bounding box center [756, 313] width 585 height 29
type input "1000136956157"
click at [725, 403] on input "Bank Routing Number" at bounding box center [756, 399] width 585 height 29
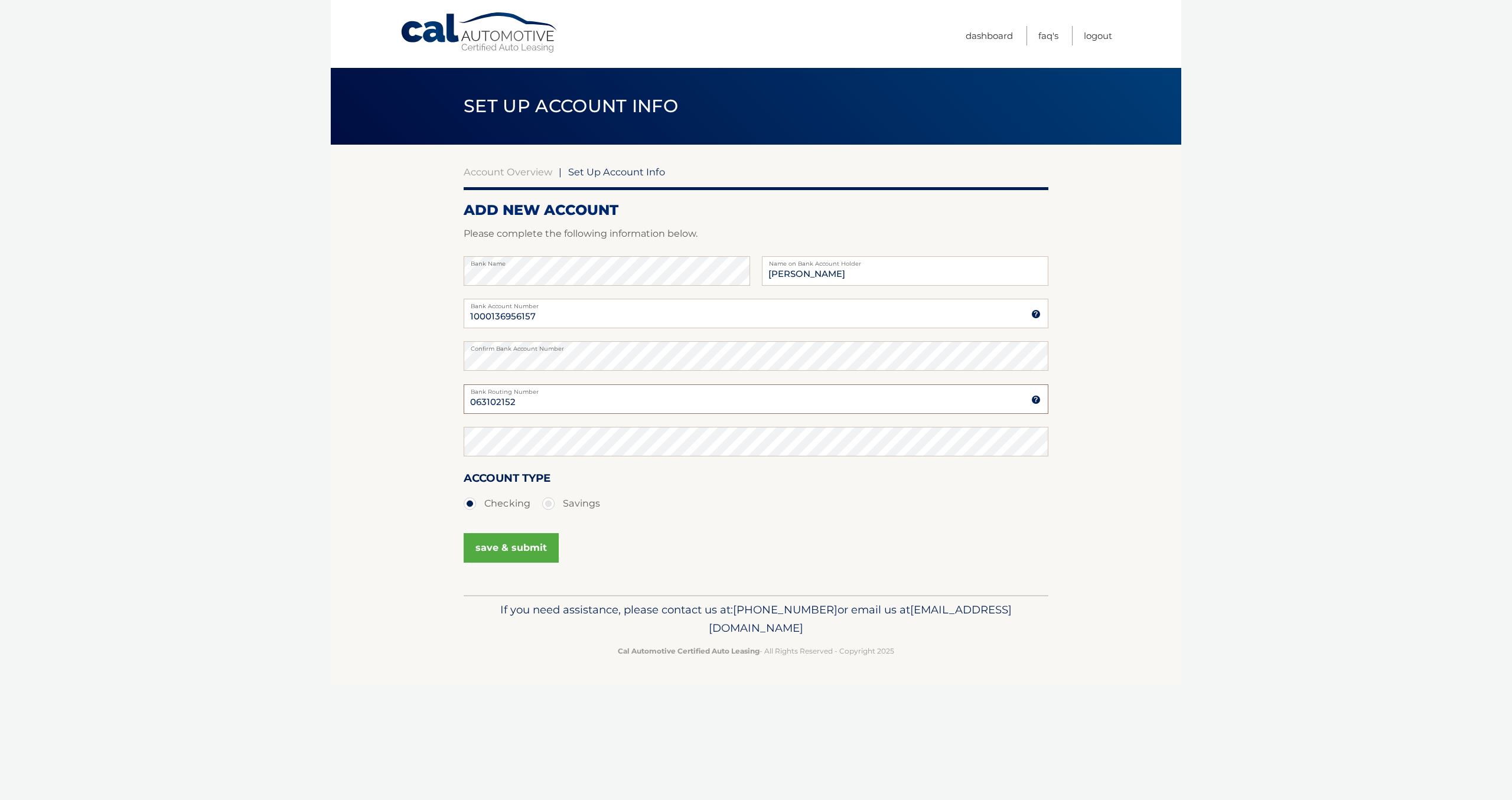
type input "063102152"
click at [534, 554] on button "save & submit" at bounding box center [512, 548] width 95 height 29
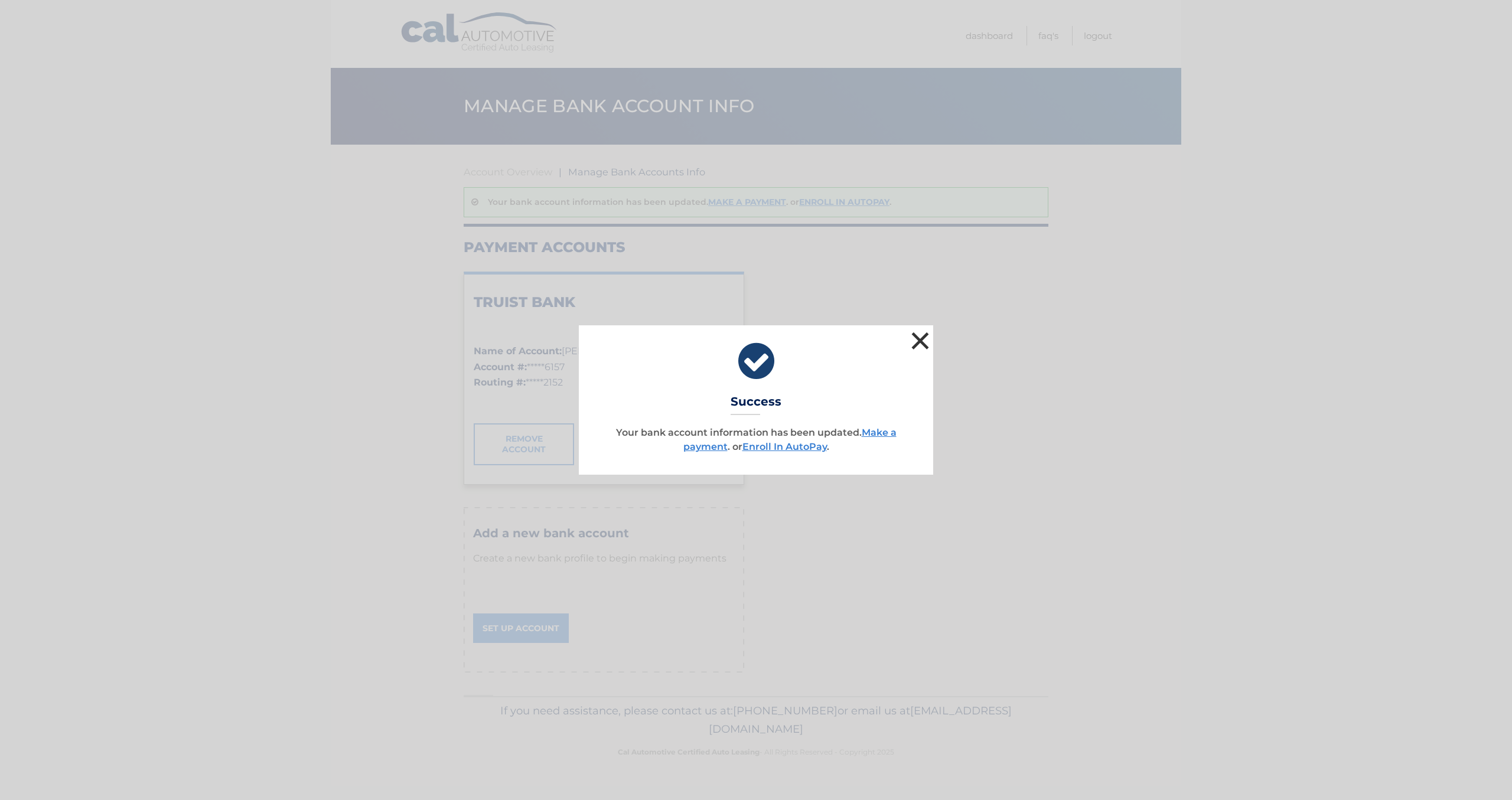
click at [924, 346] on button "×" at bounding box center [920, 341] width 24 height 24
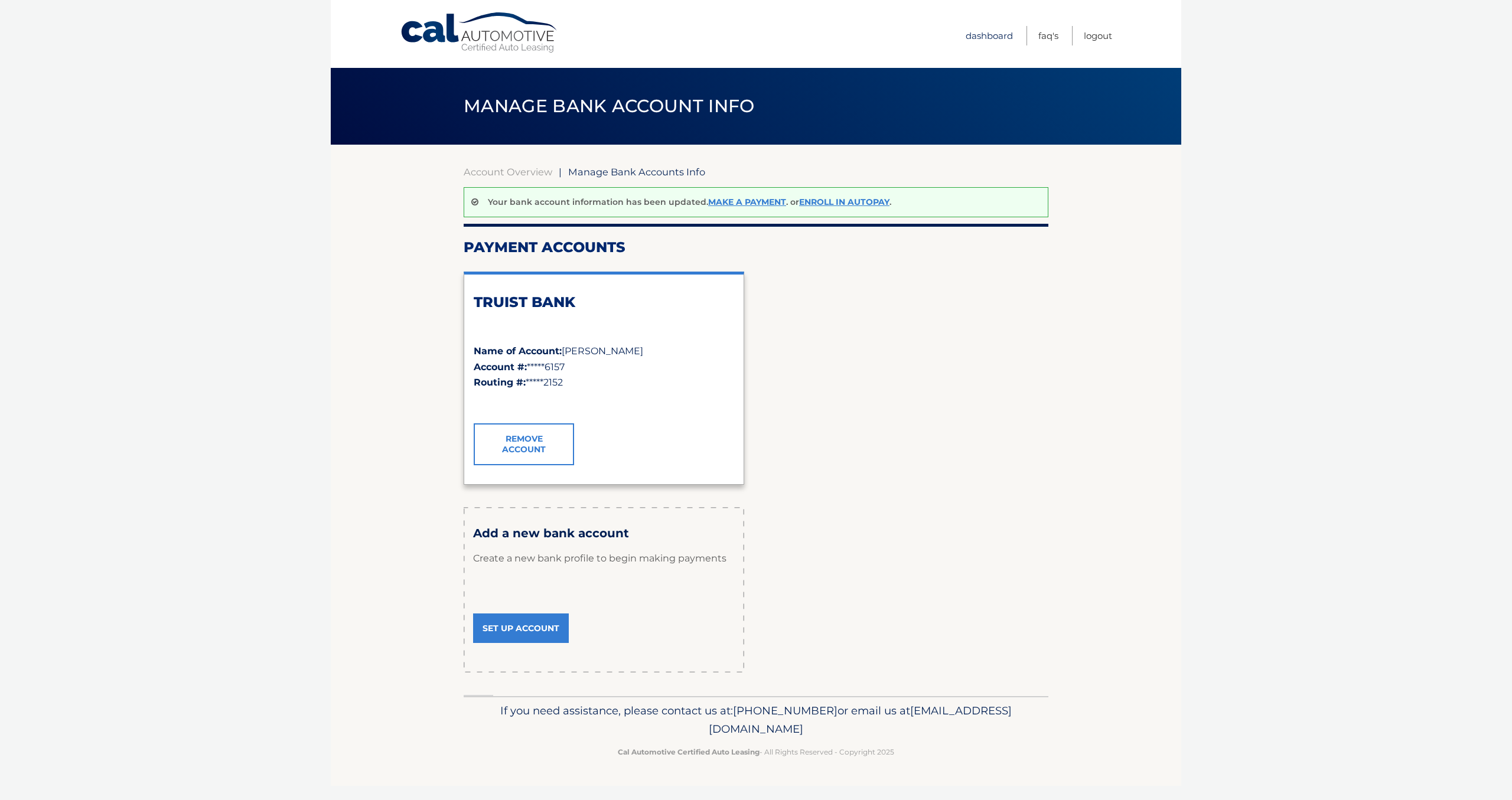
click at [974, 43] on link "Dashboard" at bounding box center [989, 36] width 47 height 20
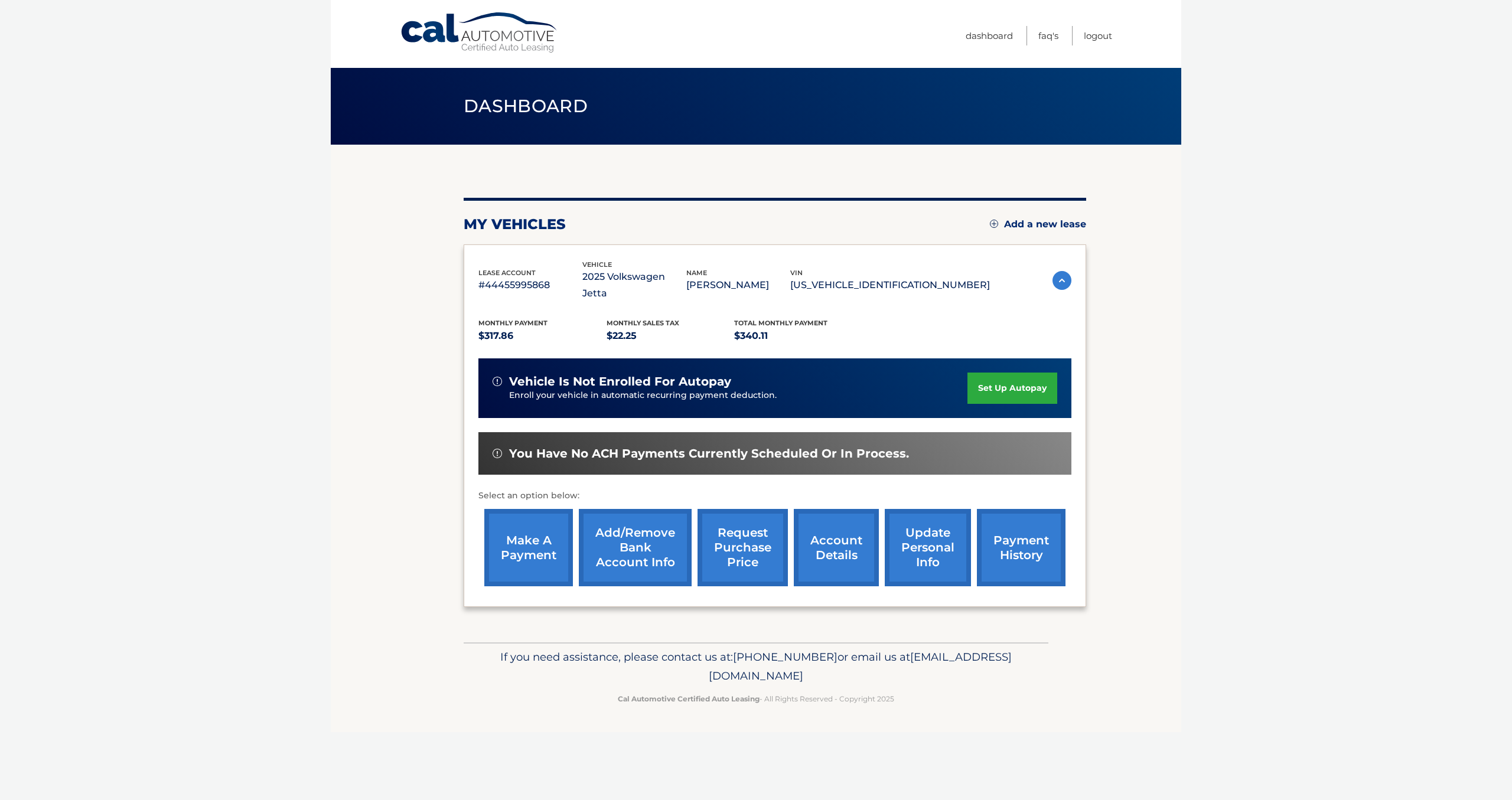
click at [546, 532] on link "make a payment" at bounding box center [528, 548] width 88 height 78
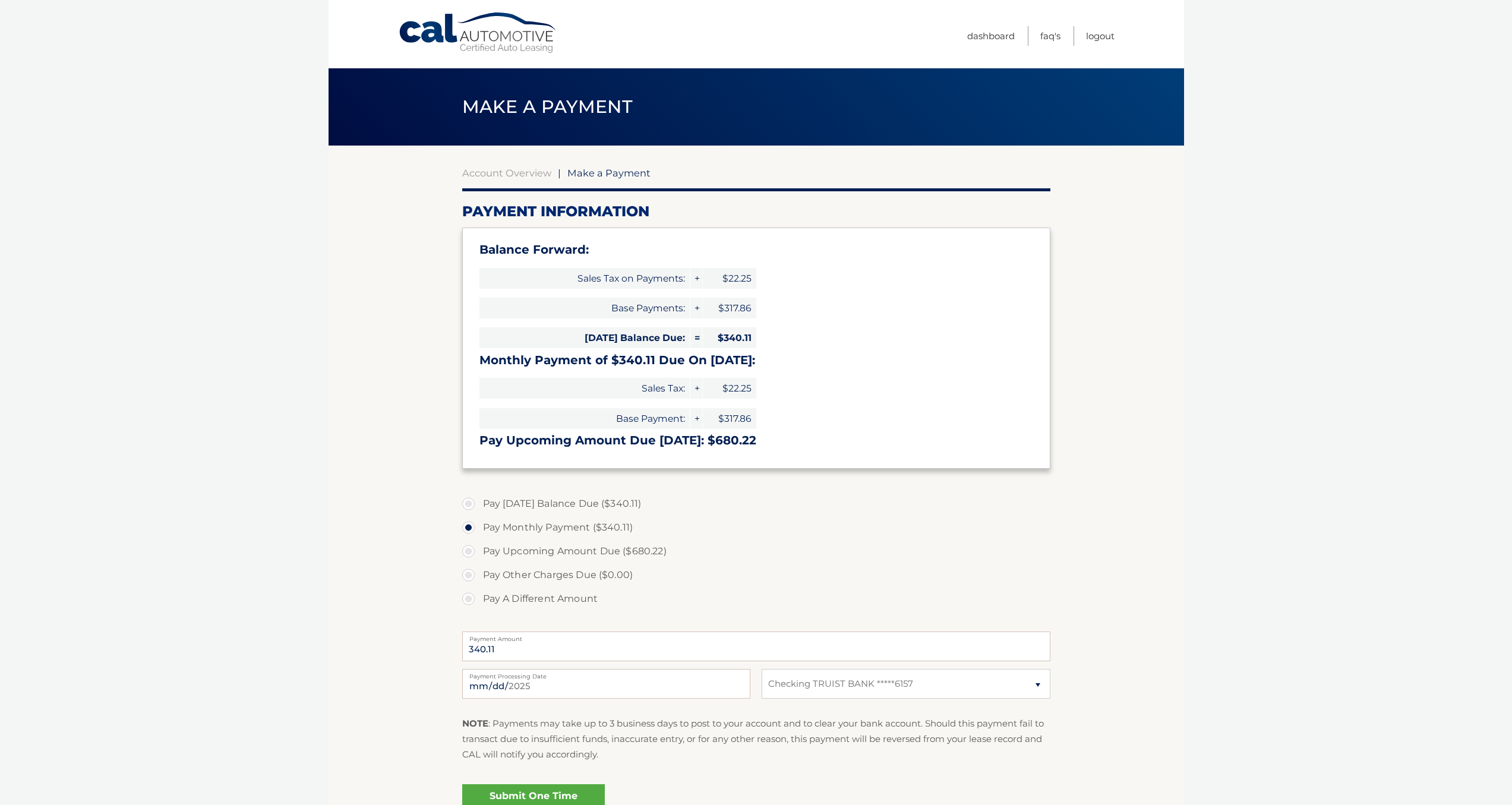
select select "ZTYyMTZlZjMtN2Y2MC00ODQyLWJlYTctMWMwODAzMThkZDE5"
click at [545, 508] on label "Pay [DATE] Balance Due ($340.11)" at bounding box center [756, 503] width 588 height 24
click at [479, 508] on input "Pay [DATE] Balance Due ($340.11)" at bounding box center [472, 501] width 12 height 19
radio input "true"
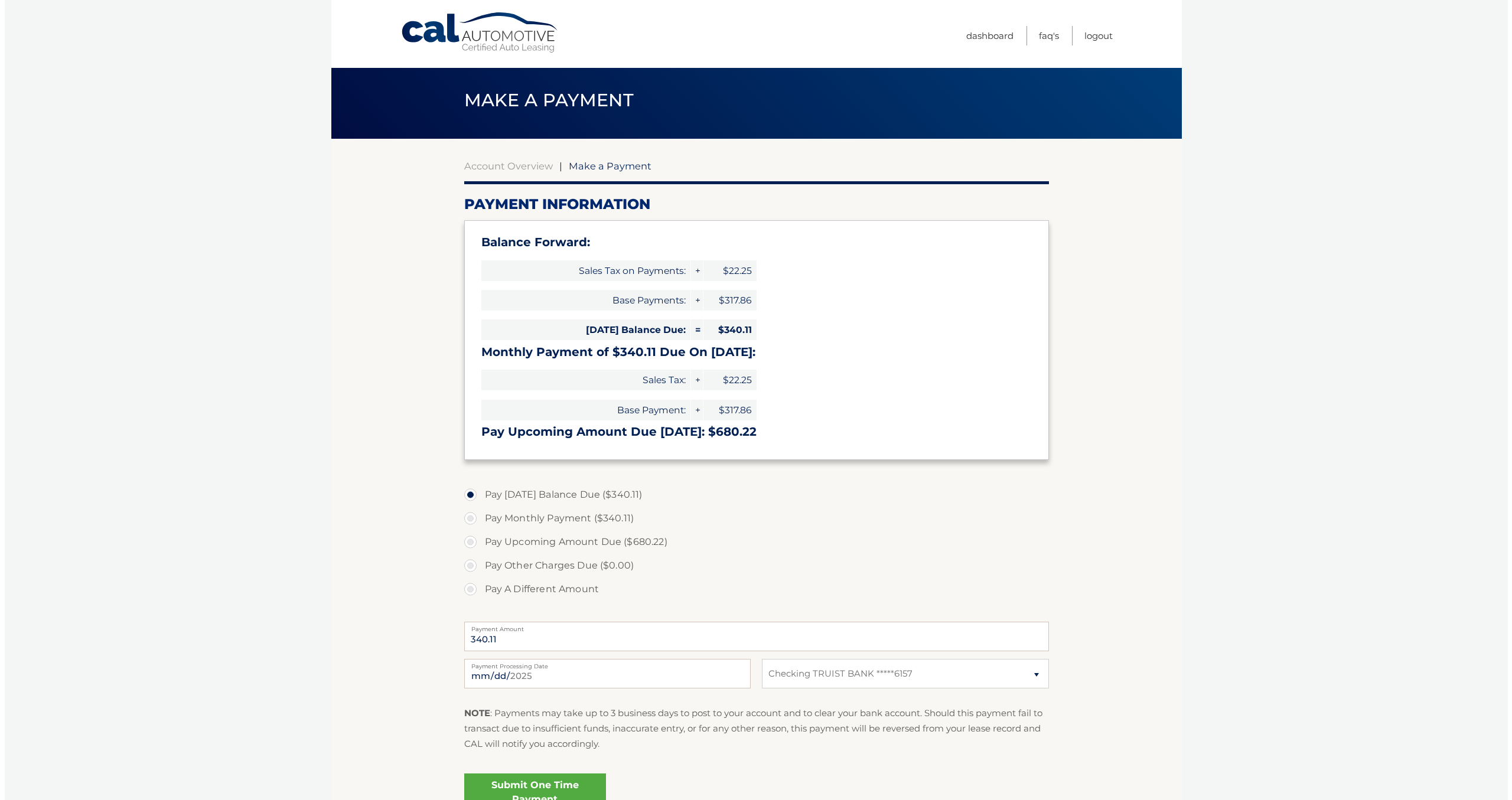
scroll to position [7, 0]
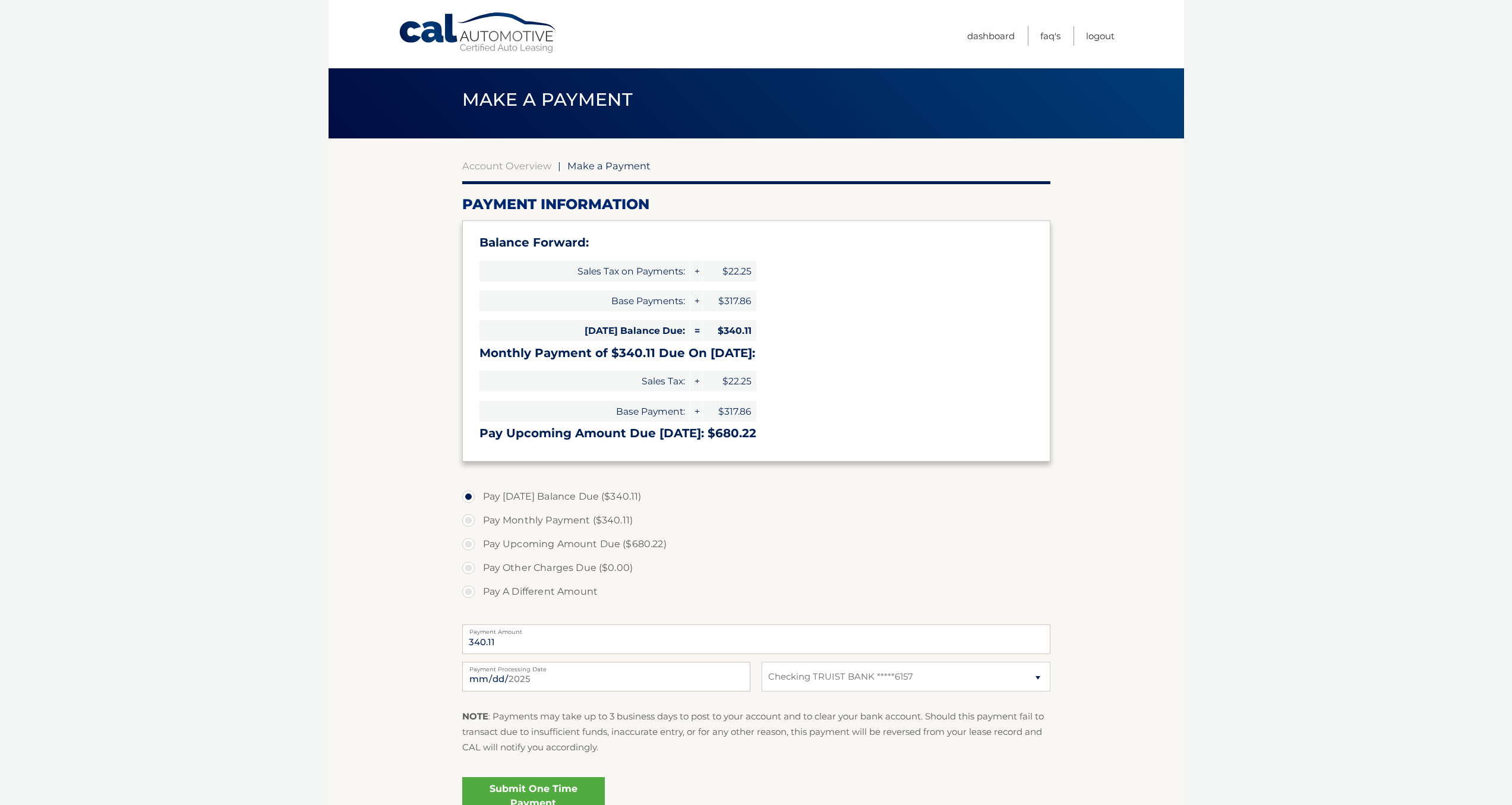
click at [572, 798] on link "Submit One Time Payment" at bounding box center [533, 796] width 143 height 38
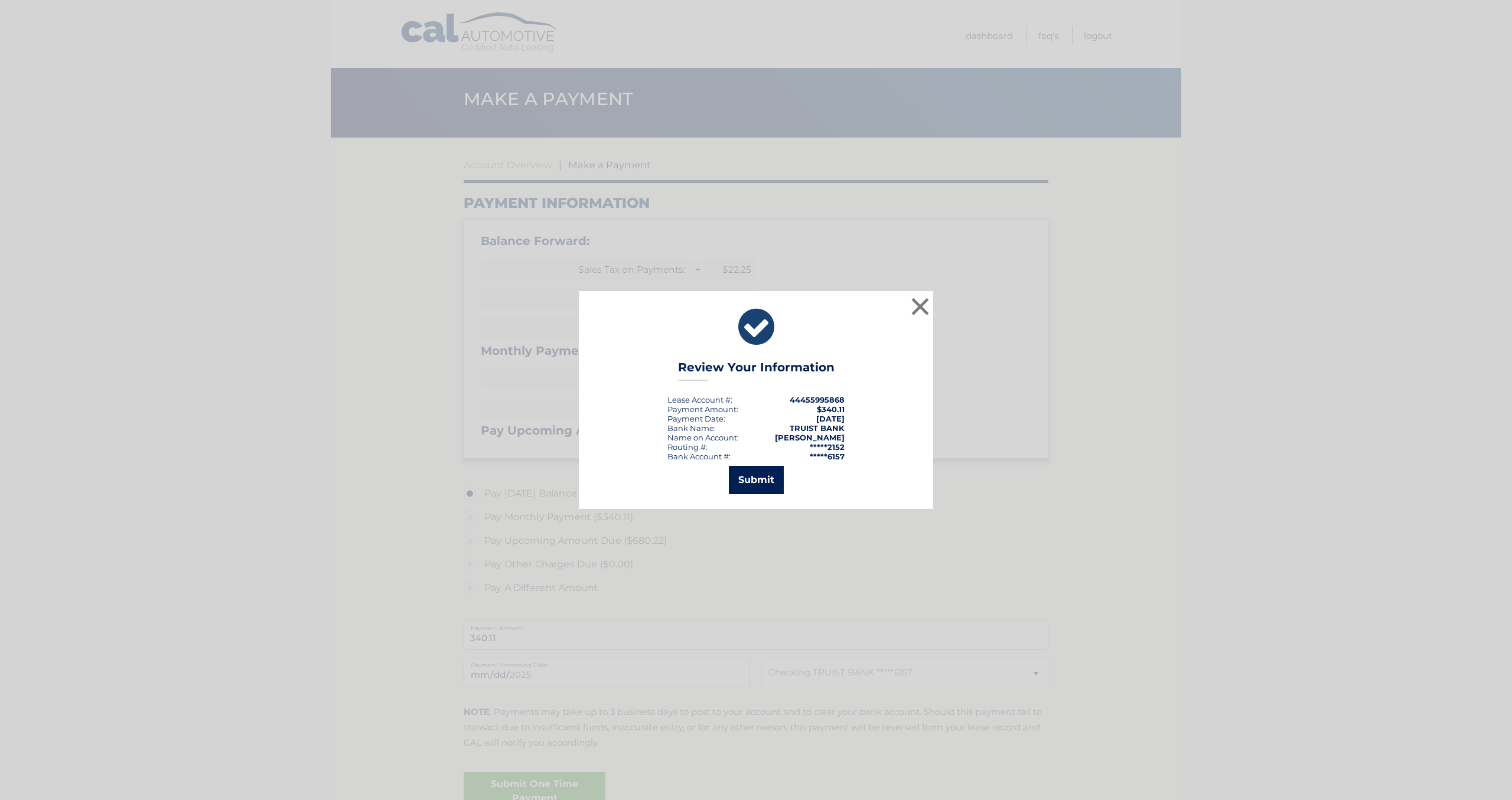
click at [756, 478] on button "Submit" at bounding box center [756, 480] width 55 height 29
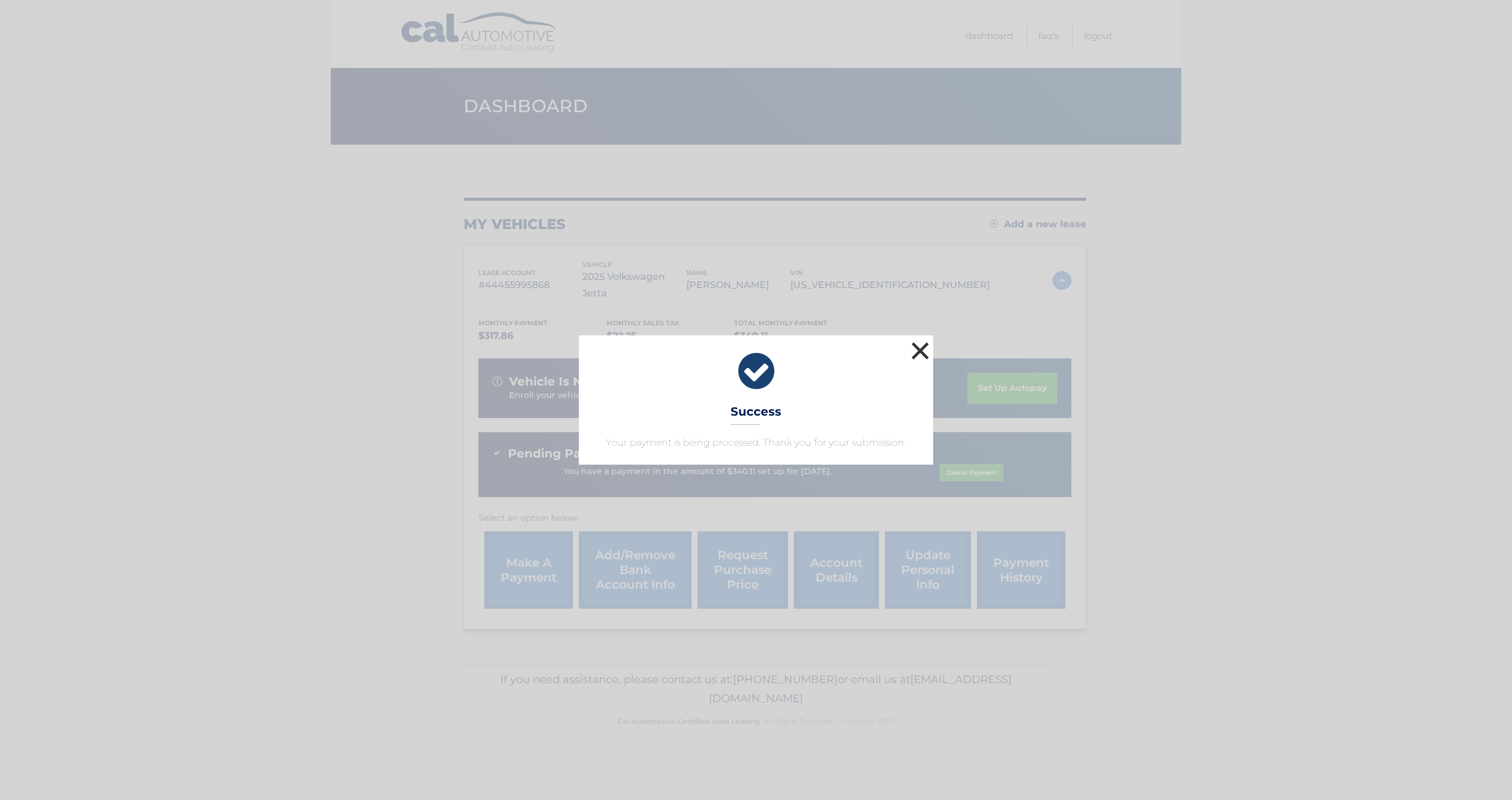
click at [922, 350] on button "×" at bounding box center [920, 350] width 24 height 24
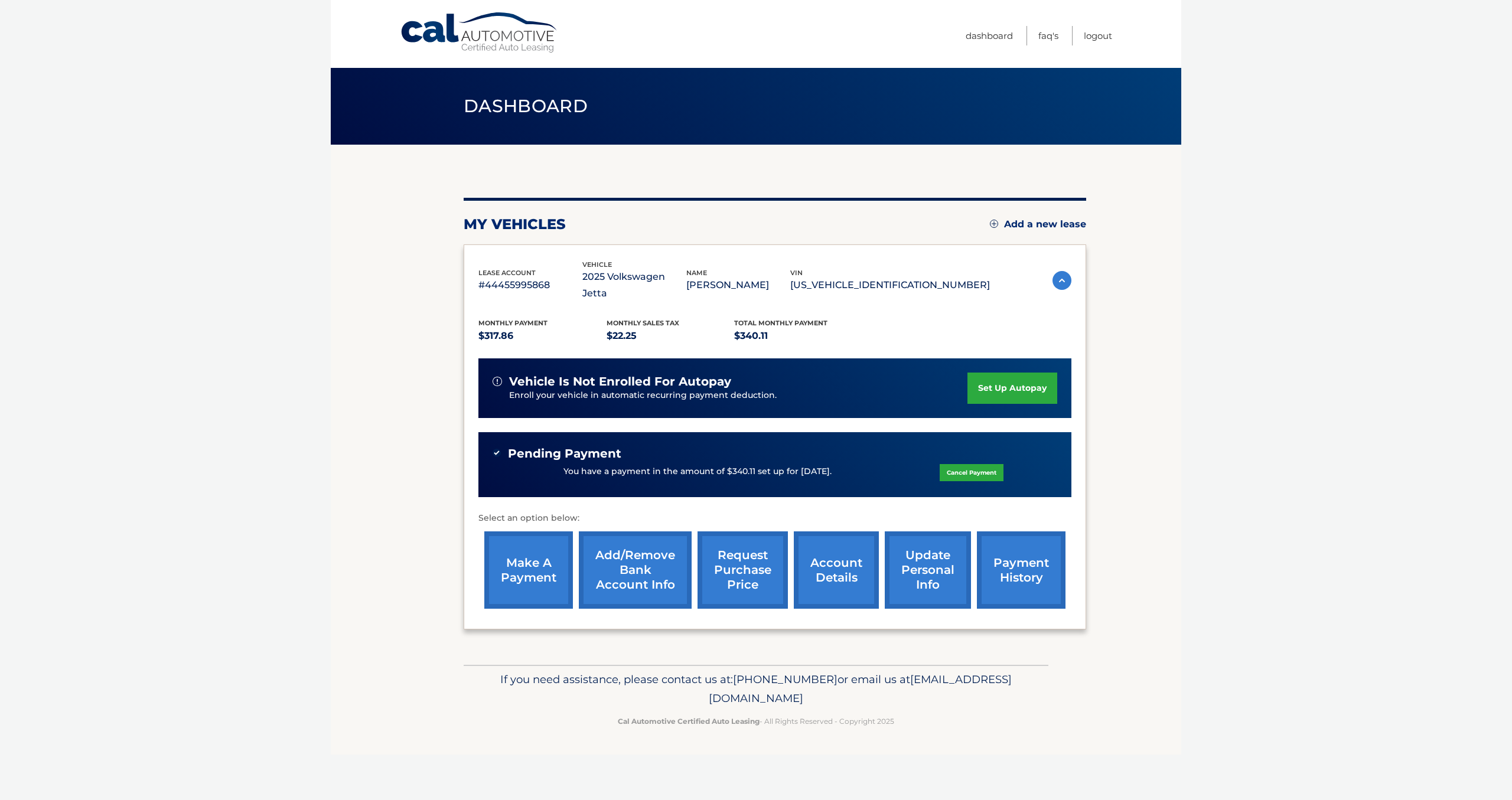
click at [831, 531] on link "account details" at bounding box center [836, 570] width 85 height 78
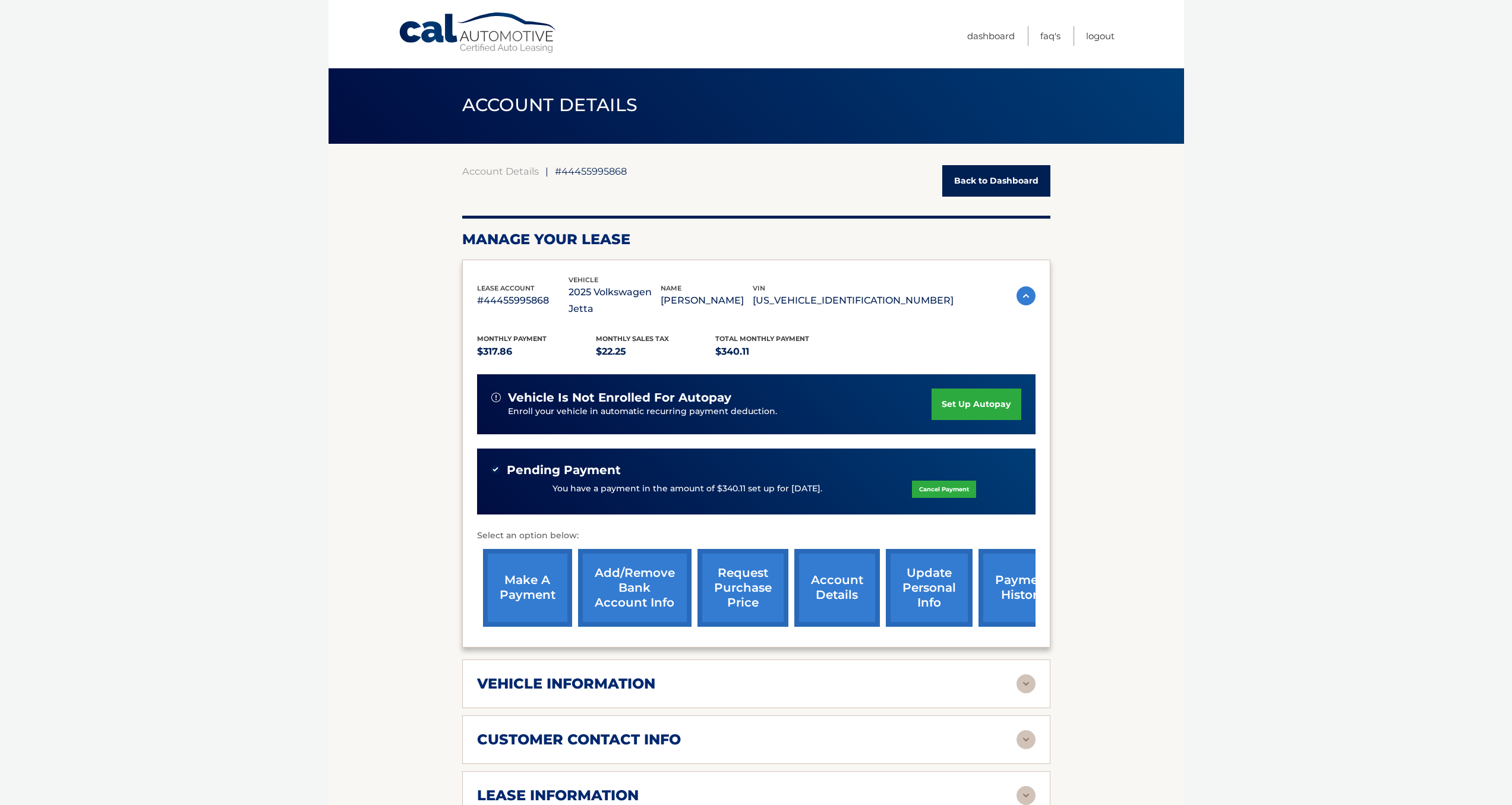
scroll to position [3, 0]
click at [1022, 674] on img at bounding box center [1026, 684] width 19 height 19
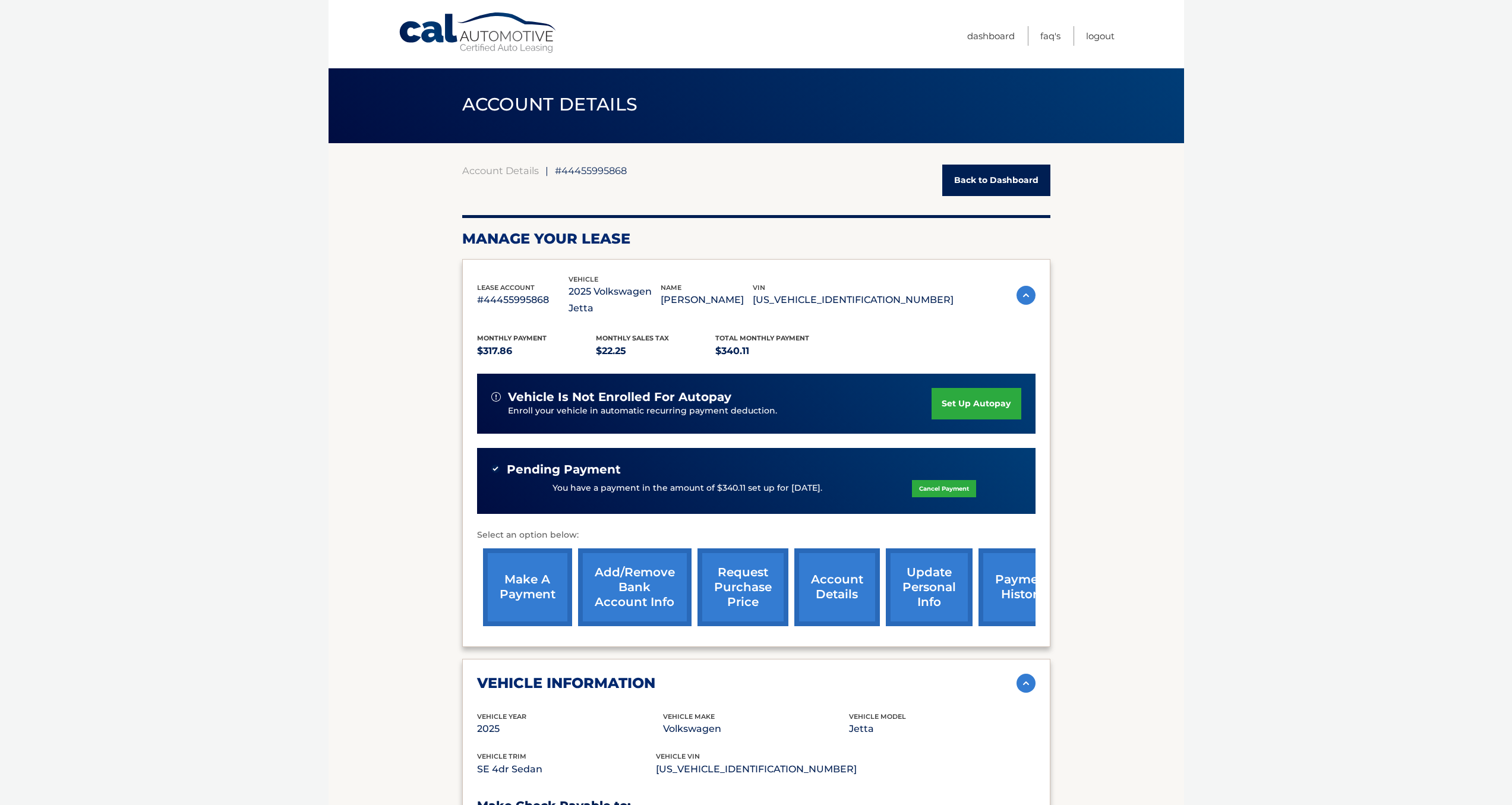
click at [1022, 674] on img at bounding box center [1026, 684] width 19 height 19
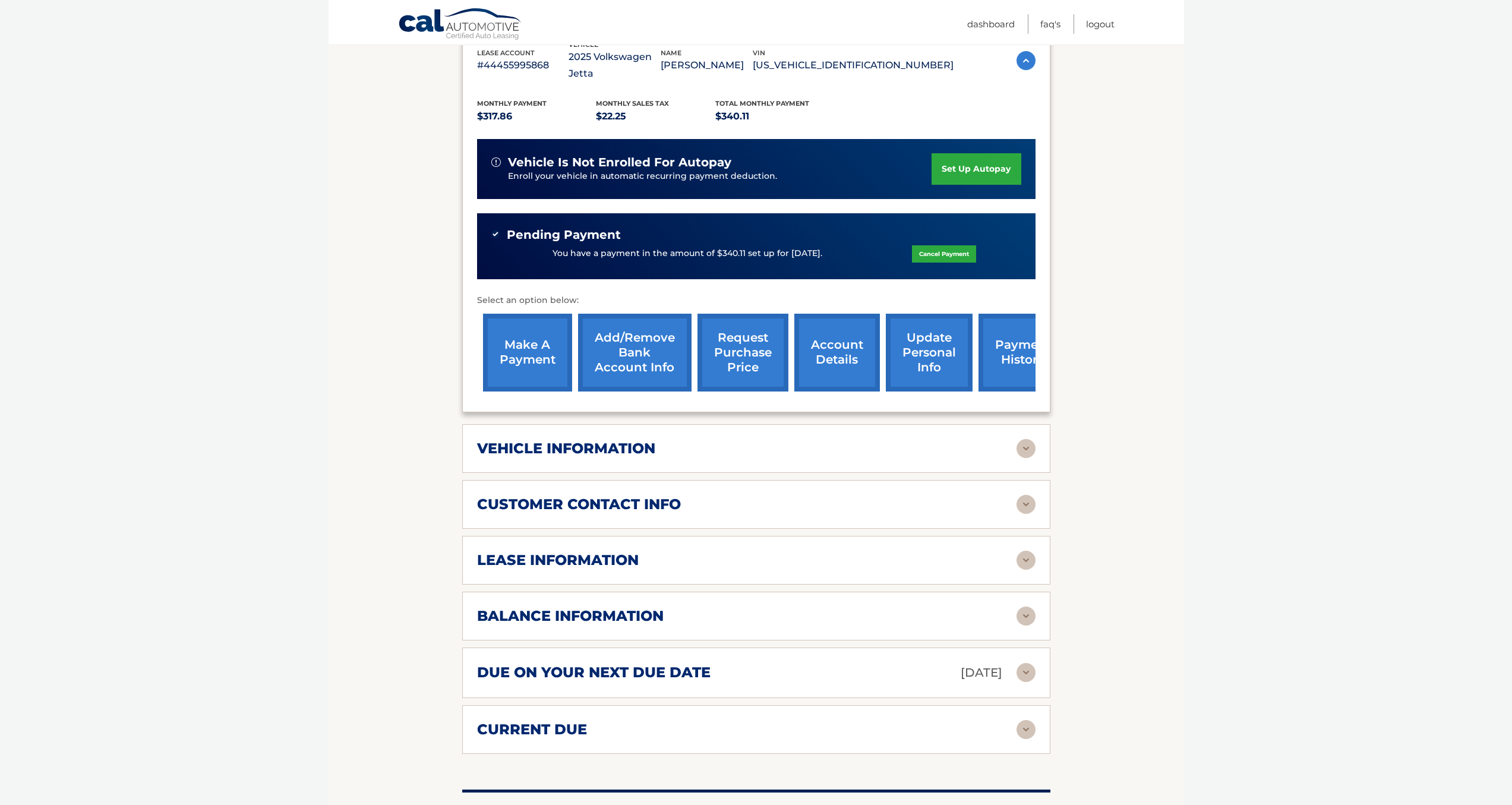
scroll to position [246, 0]
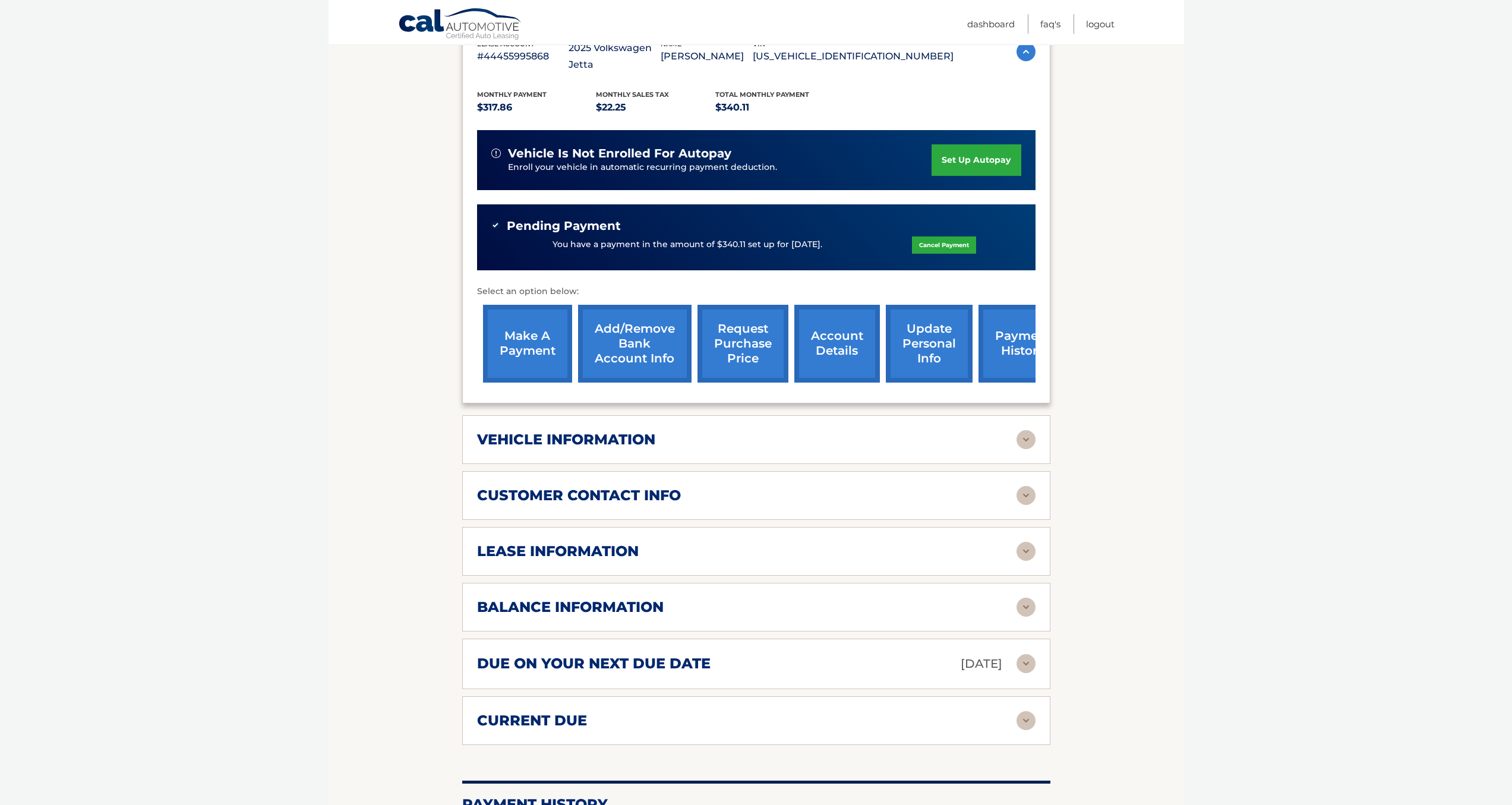
click at [1007, 487] on div "customer contact info" at bounding box center [747, 496] width 540 height 18
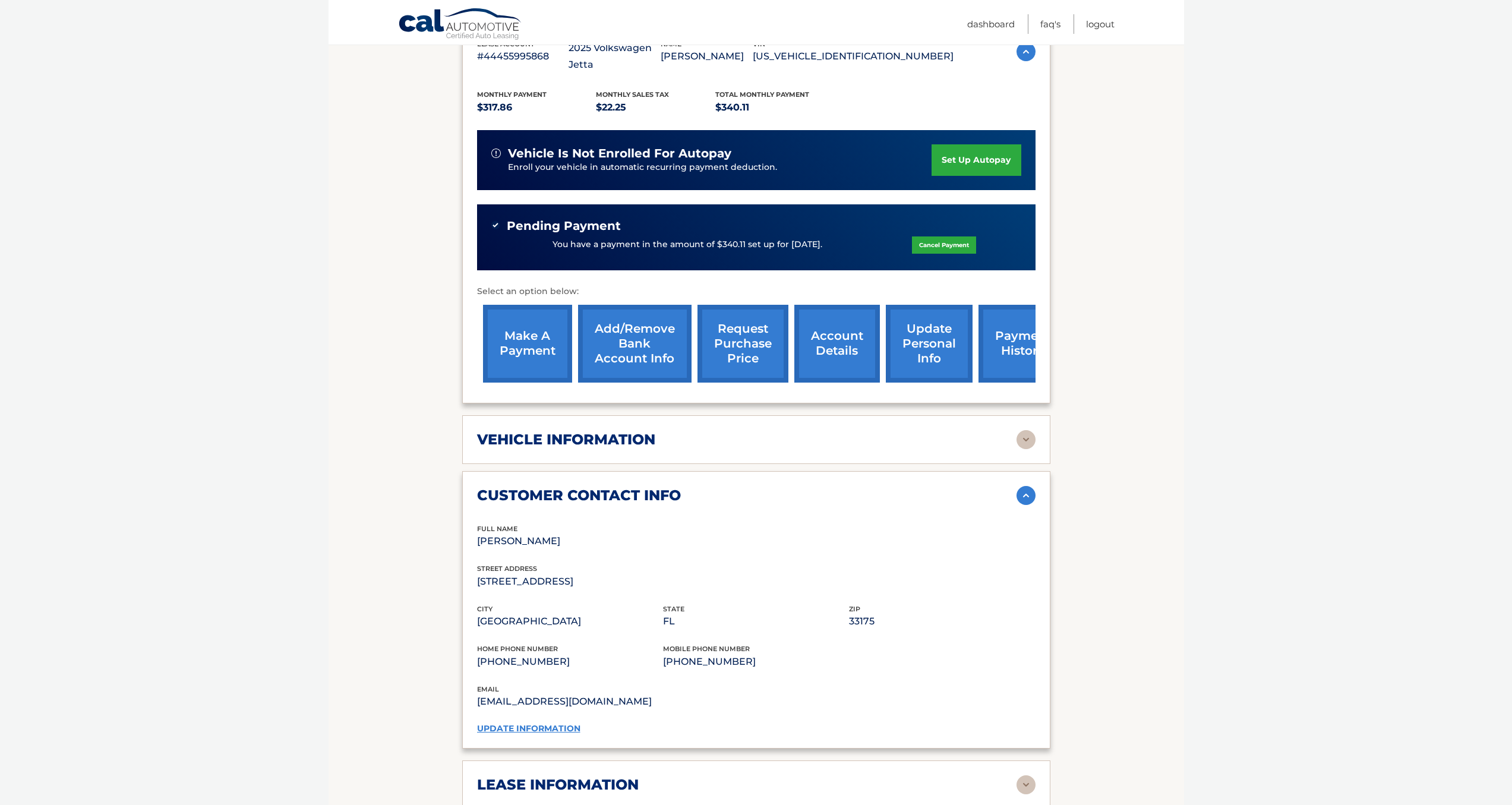
click at [1007, 487] on div "customer contact info" at bounding box center [747, 496] width 540 height 18
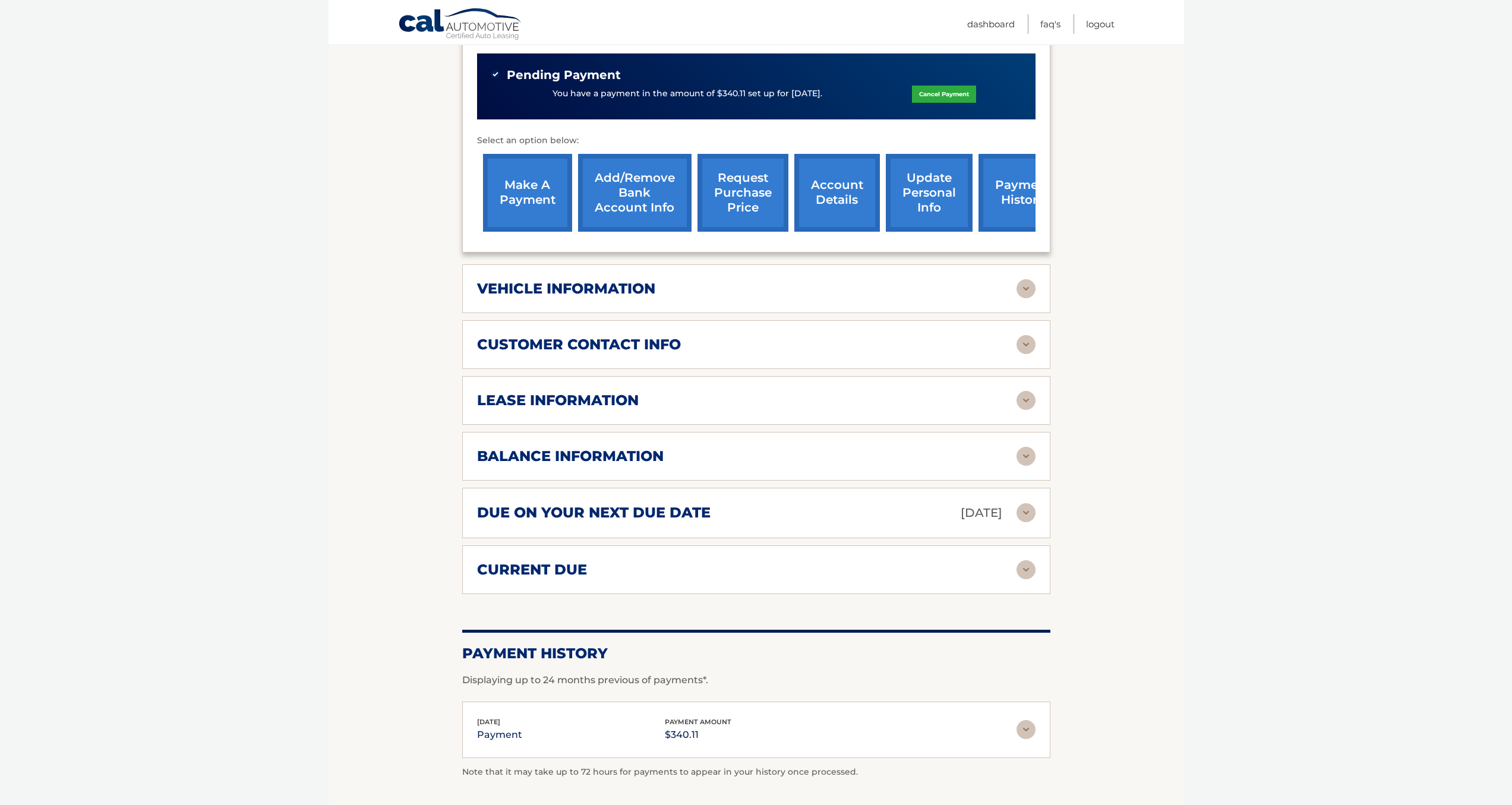
scroll to position [398, 0]
click at [1004, 452] on div "balance information Payments Received 1 Payments Remaining 38 Next Payment will…" at bounding box center [756, 456] width 588 height 49
click at [1008, 447] on div "balance information" at bounding box center [747, 456] width 540 height 18
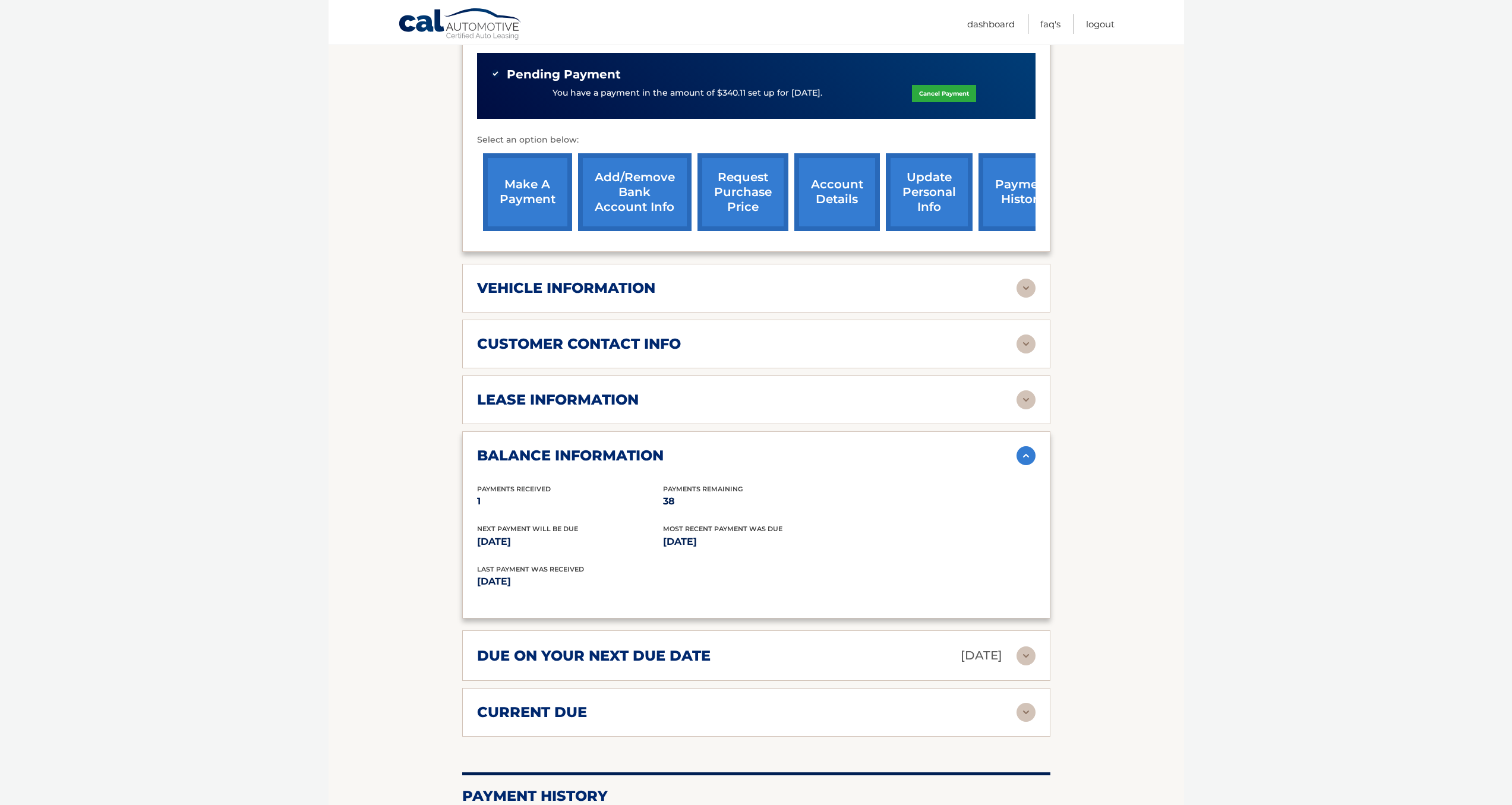
click at [1008, 447] on div "balance information" at bounding box center [747, 456] width 540 height 18
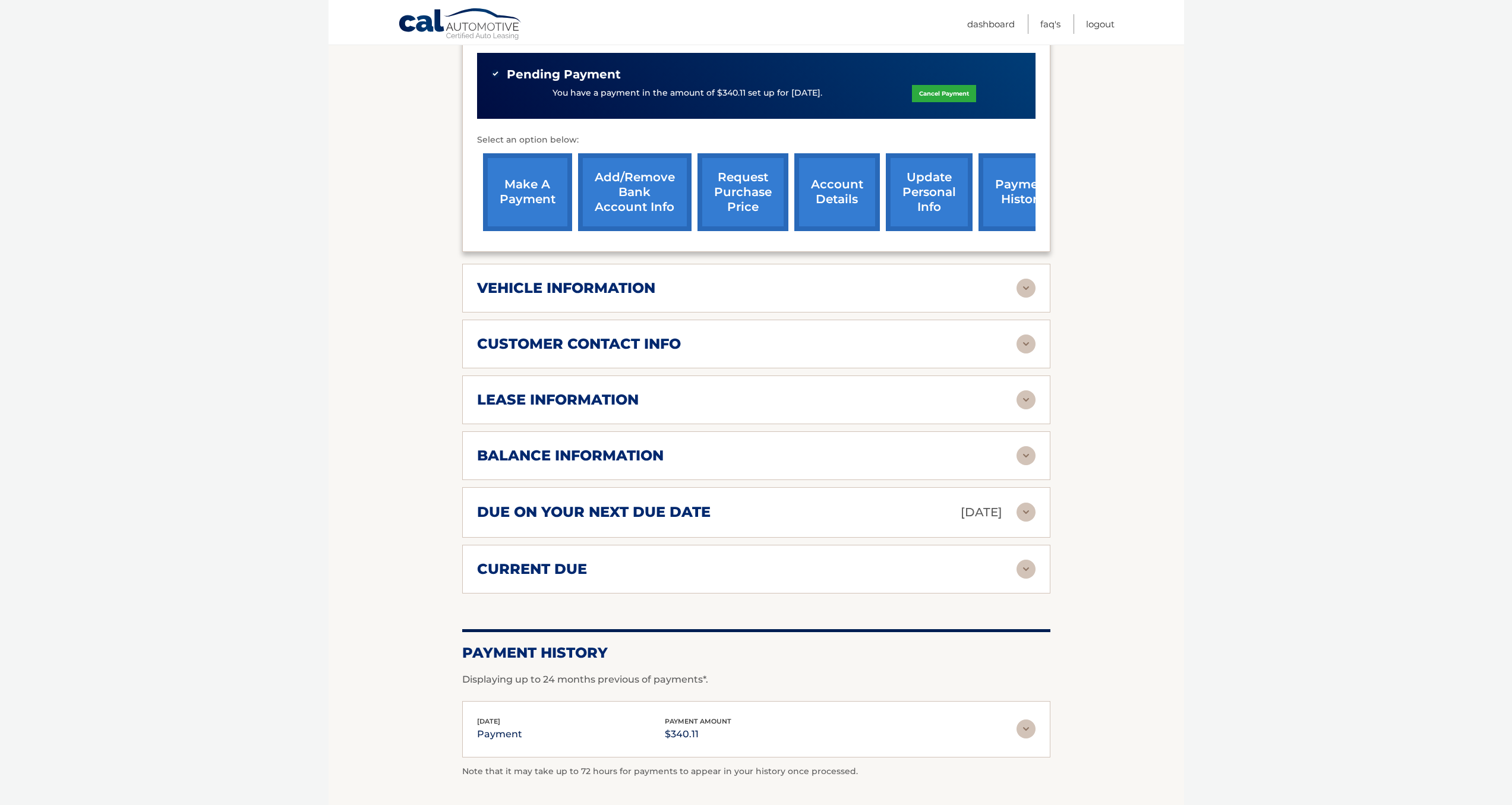
click at [999, 560] on div "current due" at bounding box center [747, 569] width 540 height 18
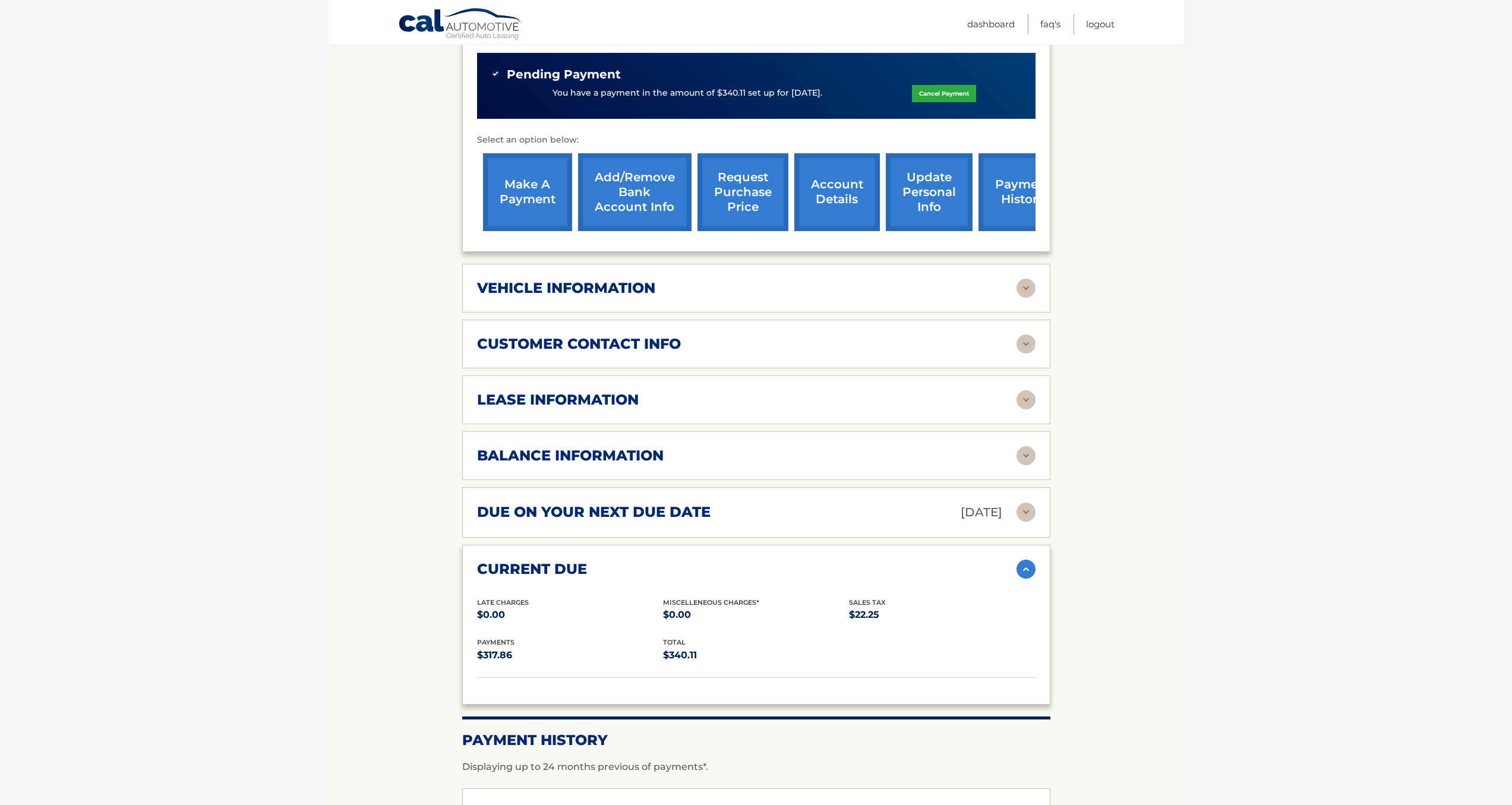
click at [999, 560] on div "current due" at bounding box center [747, 569] width 540 height 18
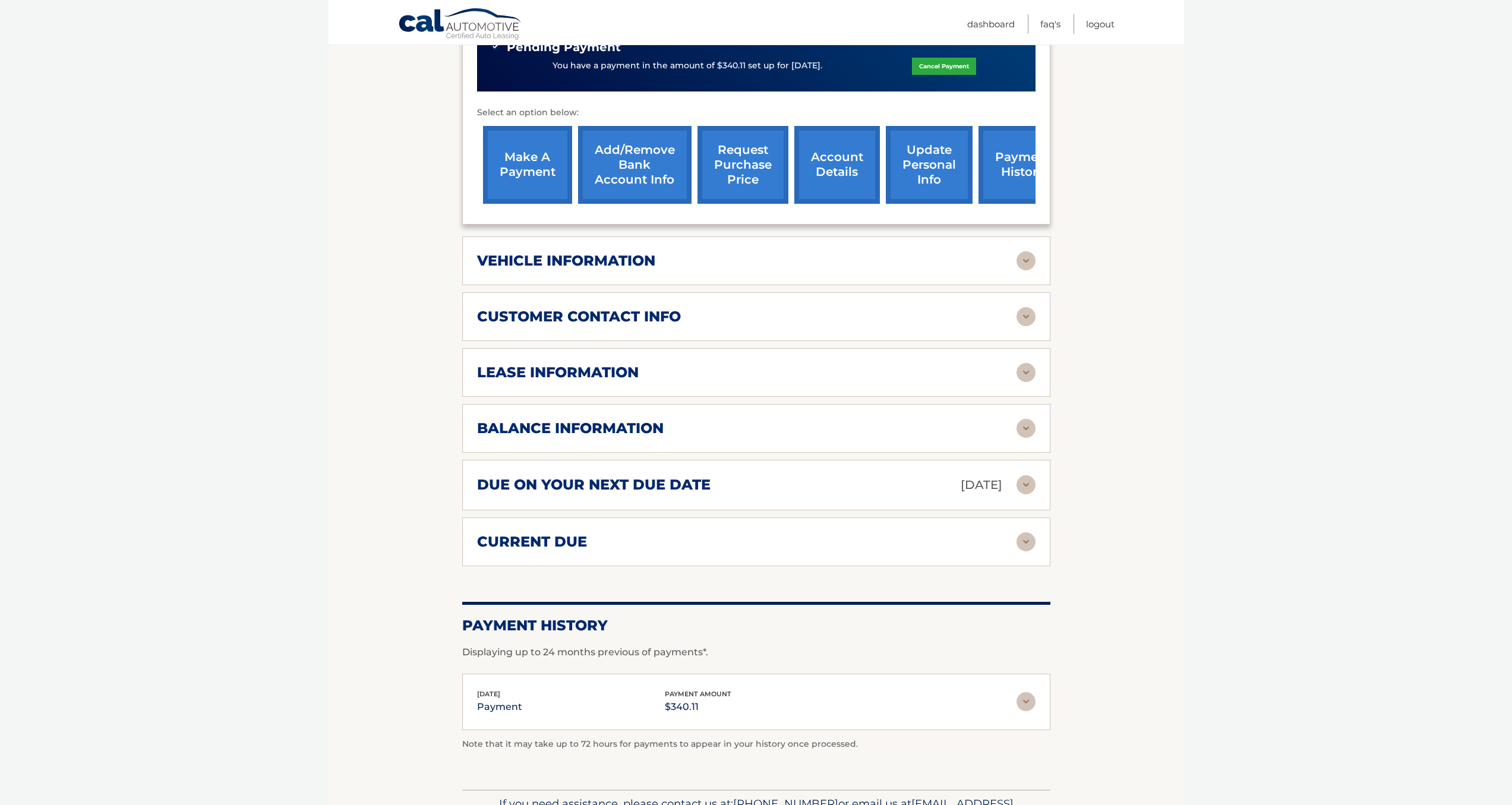
scroll to position [387, 0]
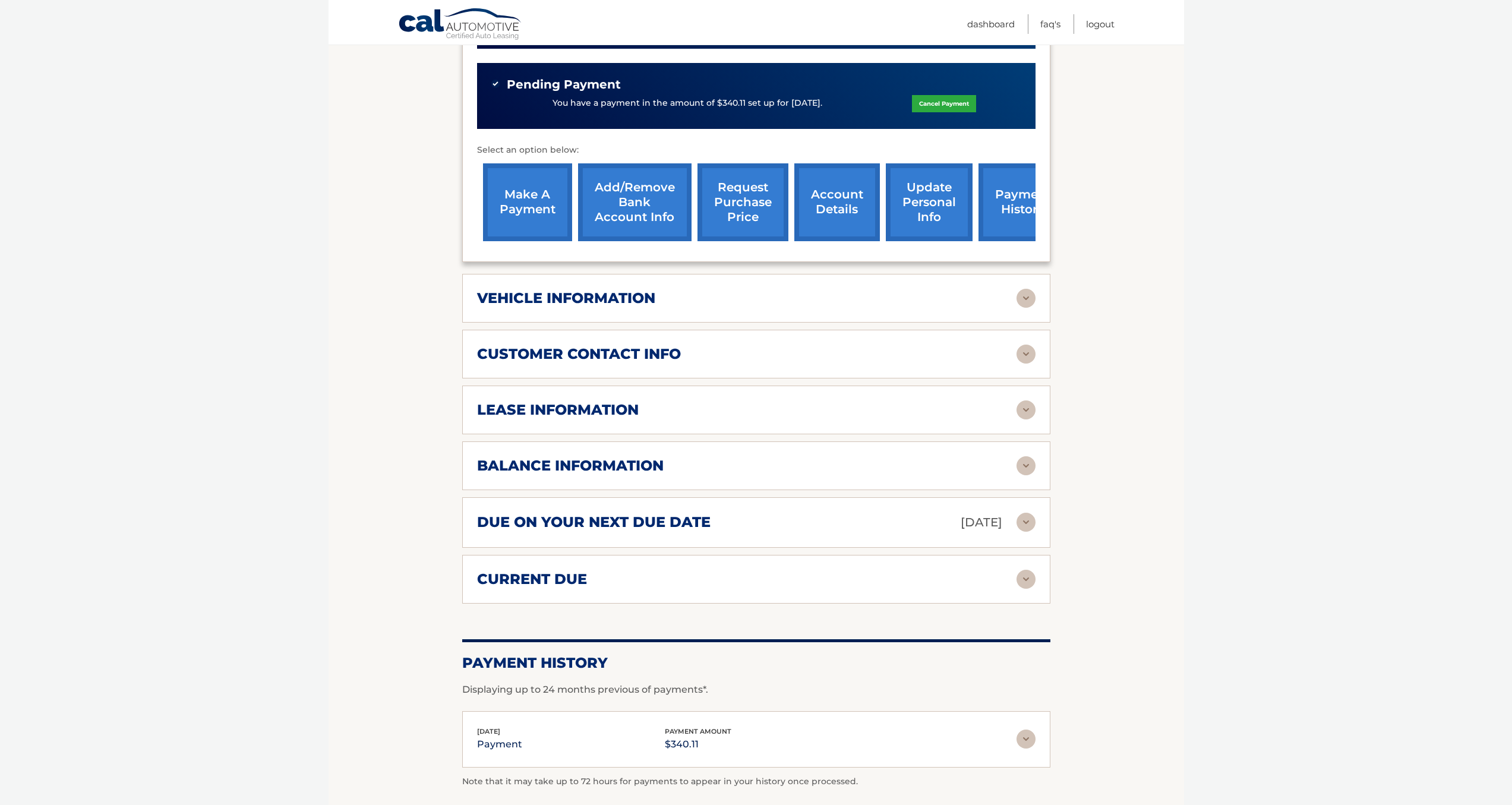
click at [758, 216] on link "request purchase price" at bounding box center [743, 203] width 91 height 78
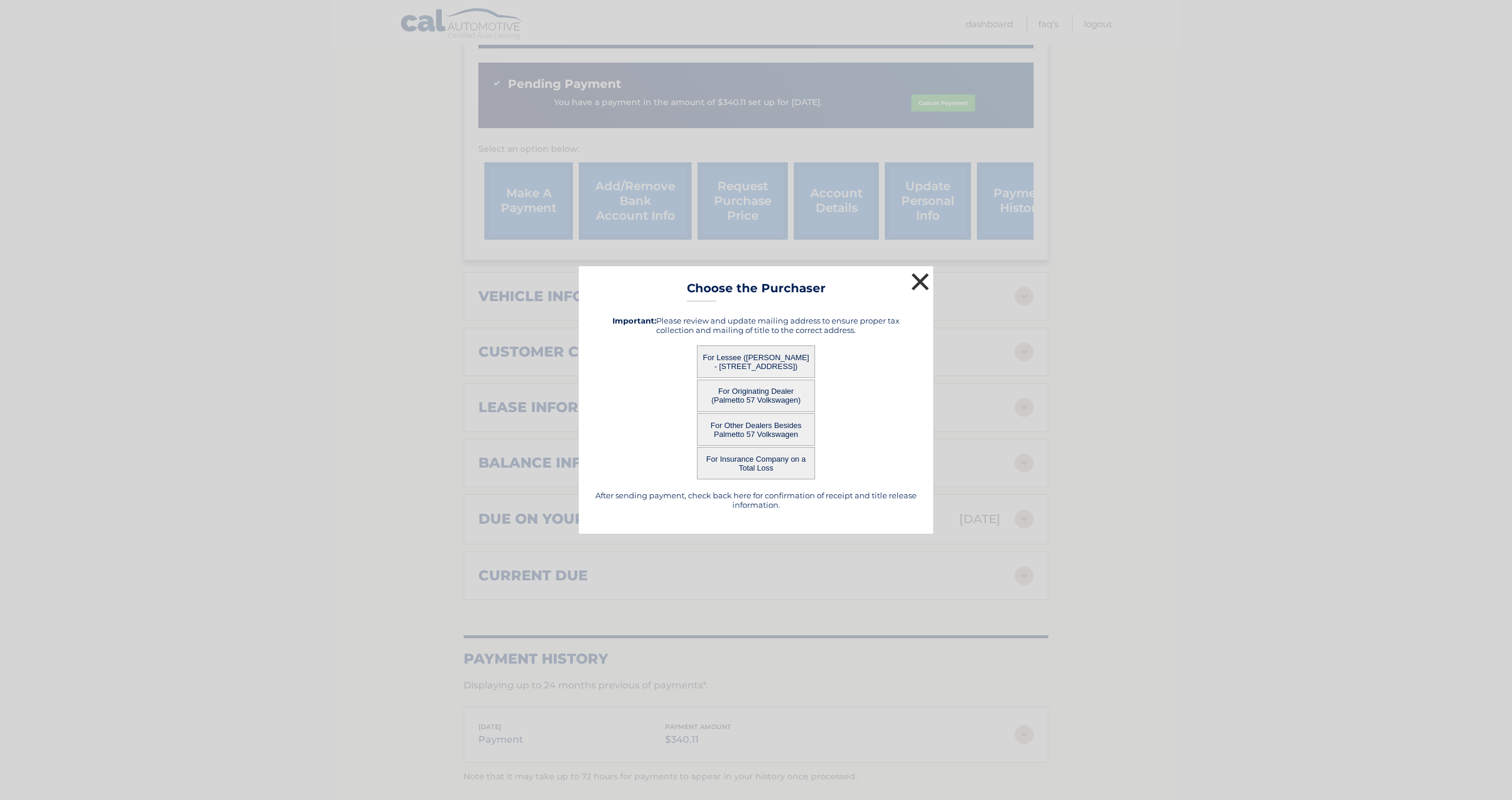
click at [913, 281] on button "×" at bounding box center [920, 281] width 24 height 24
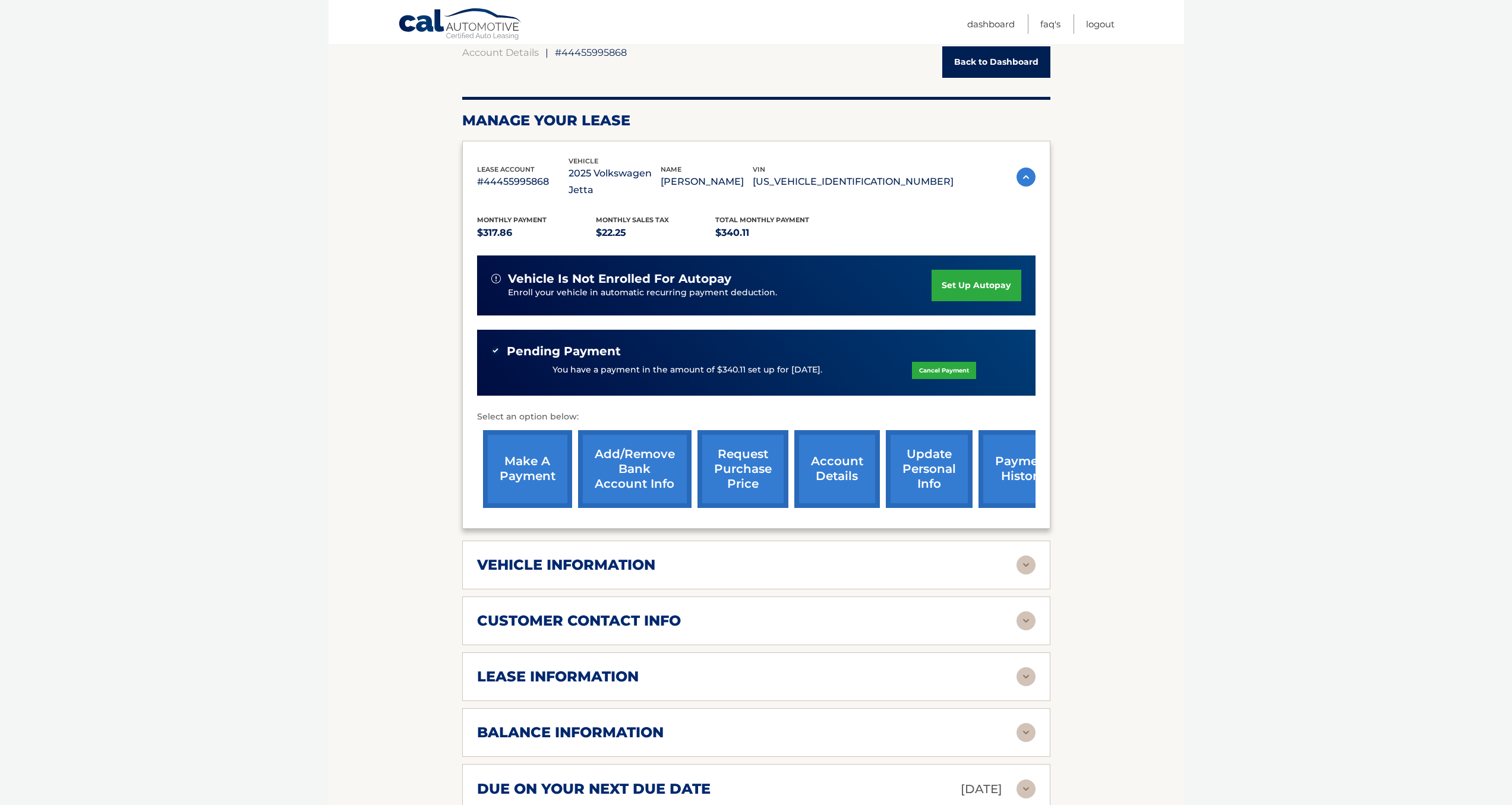
scroll to position [0, 0]
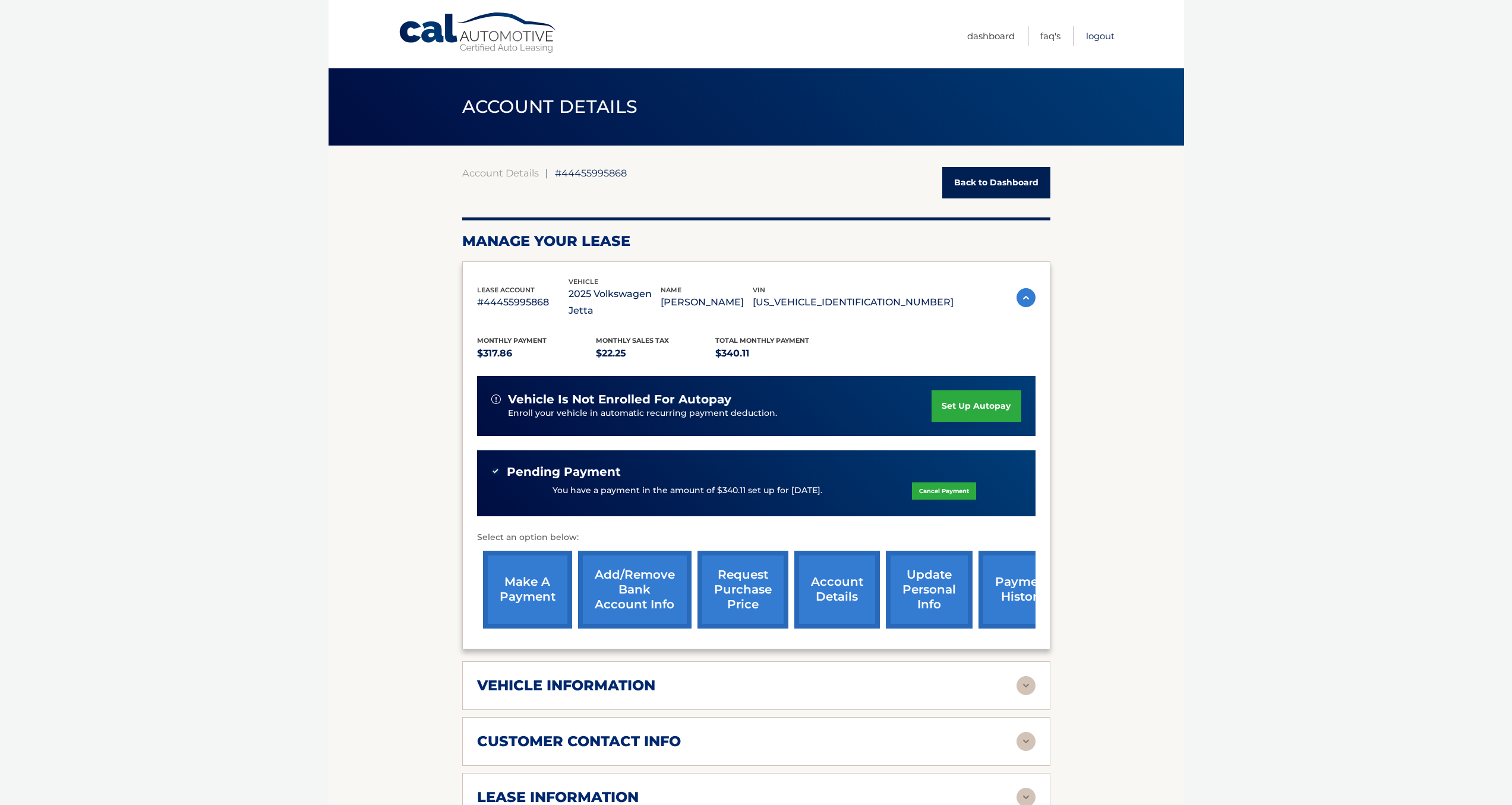
click at [1092, 37] on link "Logout" at bounding box center [1100, 36] width 29 height 20
